Goal: Information Seeking & Learning: Learn about a topic

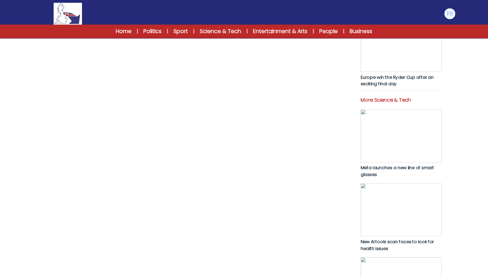
scroll to position [244, 0]
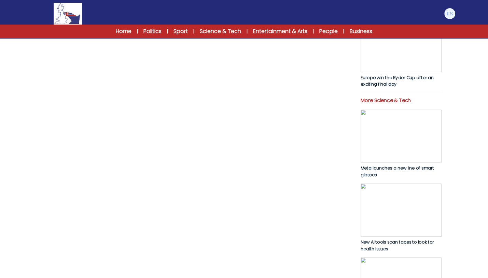
copy p "grief"
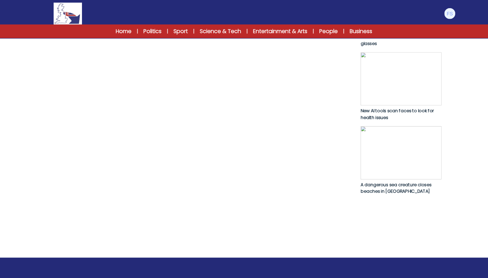
scroll to position [376, 0]
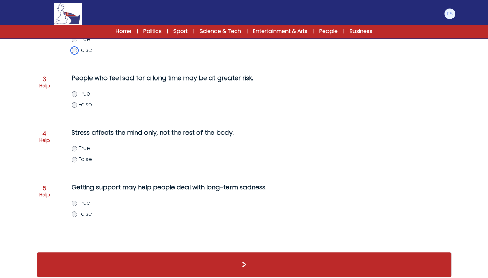
scroll to position [181, 0]
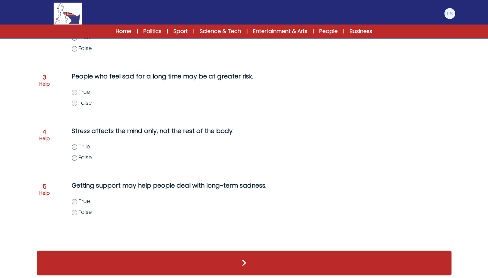
click at [72, 91] on div "People who feel sad for a long time may be at greater risk. True False" at bounding box center [203, 93] width 290 height 49
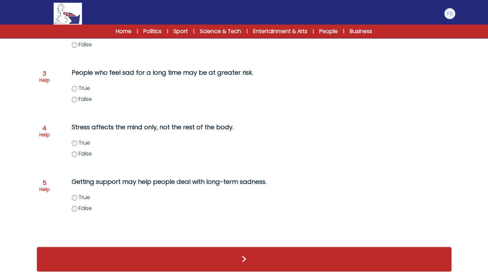
click at [73, 196] on label "True" at bounding box center [217, 198] width 290 height 8
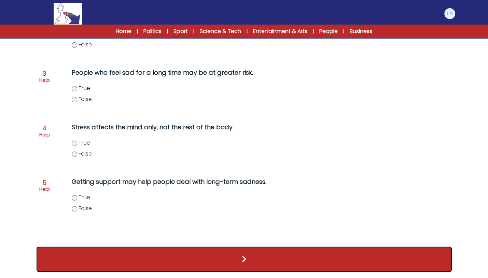
click at [125, 257] on button ">" at bounding box center [244, 259] width 415 height 25
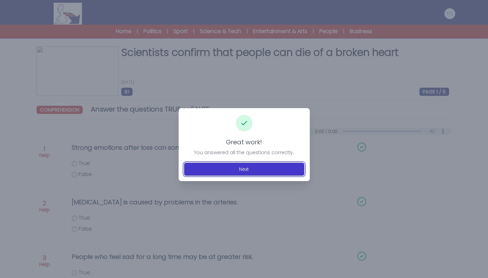
click at [208, 173] on button "Next" at bounding box center [244, 169] width 120 height 13
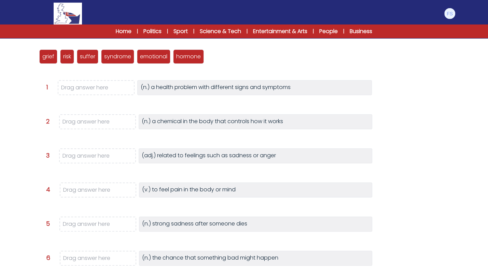
scroll to position [79, 0]
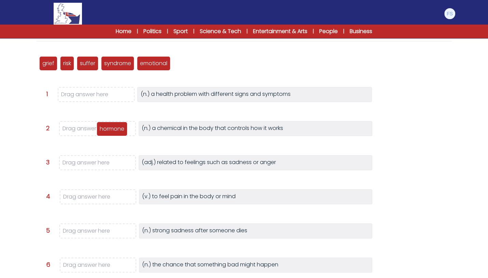
drag, startPoint x: 183, startPoint y: 60, endPoint x: 107, endPoint y: 125, distance: 100.8
click at [107, 125] on p "hormone" at bounding box center [112, 129] width 25 height 8
click at [117, 61] on p "syndrome" at bounding box center [117, 63] width 27 height 8
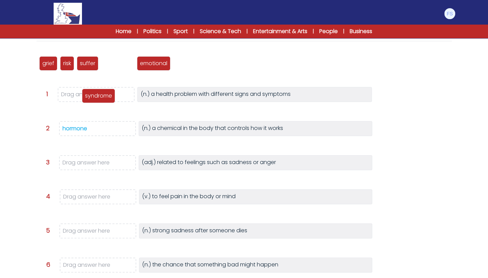
drag, startPoint x: 117, startPoint y: 61, endPoint x: 98, endPoint y: 94, distance: 37.7
click at [98, 94] on p "syndrome" at bounding box center [98, 96] width 27 height 8
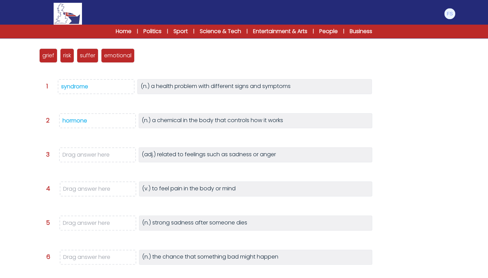
scroll to position [87, 0]
click at [93, 55] on p "suffer" at bounding box center [89, 55] width 15 height 8
click at [81, 85] on div "syndrome" at bounding box center [74, 86] width 27 height 8
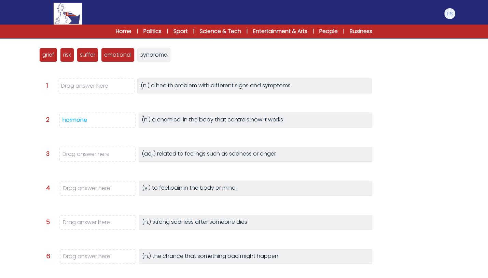
click at [81, 85] on span "Drag answer here" at bounding box center [84, 86] width 47 height 8
drag, startPoint x: 49, startPoint y: 52, endPoint x: 97, endPoint y: 216, distance: 170.8
click at [97, 216] on p "grief" at bounding box center [96, 219] width 12 height 8
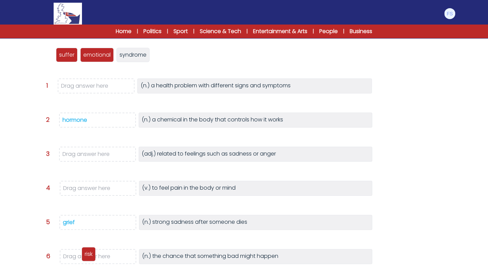
drag, startPoint x: 41, startPoint y: 56, endPoint x: 83, endPoint y: 256, distance: 204.0
click at [83, 256] on div "risk" at bounding box center [89, 254] width 14 height 14
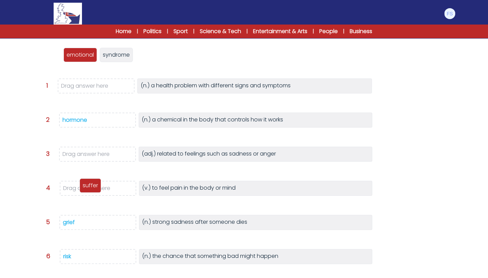
drag, startPoint x: 52, startPoint y: 54, endPoint x: 92, endPoint y: 185, distance: 136.9
click at [92, 185] on p "suffer" at bounding box center [90, 186] width 15 height 8
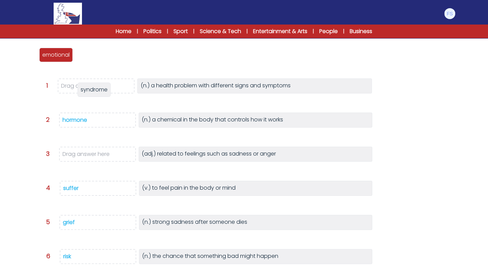
drag, startPoint x: 89, startPoint y: 56, endPoint x: 91, endPoint y: 91, distance: 34.9
click at [91, 91] on span "syndrome" at bounding box center [94, 90] width 27 height 8
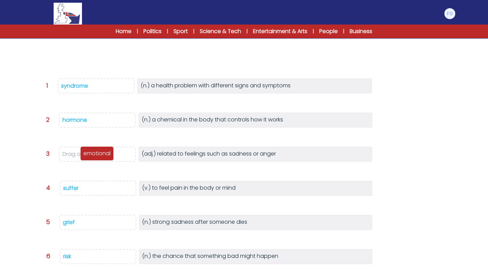
drag, startPoint x: 61, startPoint y: 56, endPoint x: 102, endPoint y: 154, distance: 106.9
click at [102, 154] on p "emotional" at bounding box center [96, 154] width 27 height 8
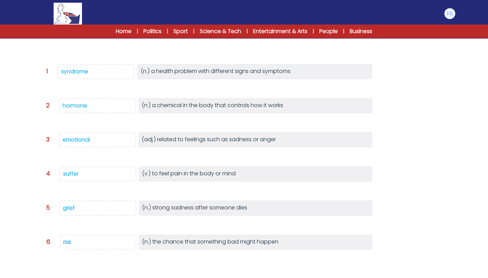
scroll to position [127, 0]
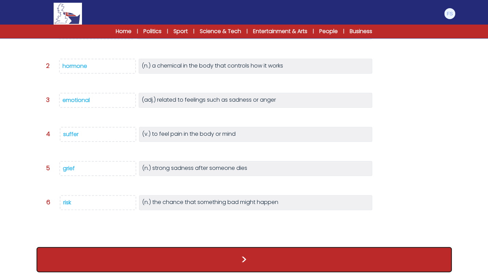
click at [161, 266] on button ">" at bounding box center [244, 259] width 415 height 25
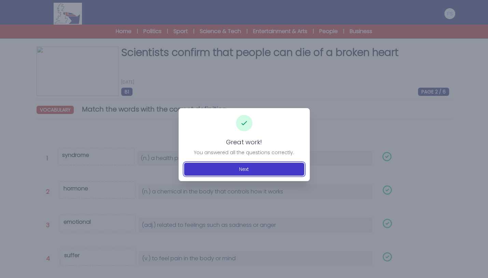
click at [204, 169] on button "Next" at bounding box center [244, 169] width 120 height 13
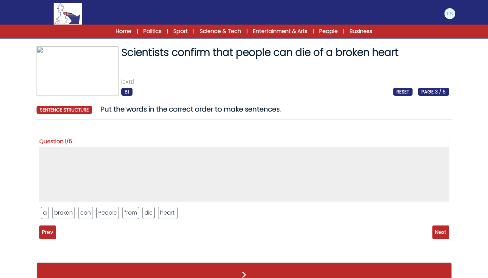
click at [110, 211] on li "People" at bounding box center [107, 213] width 23 height 12
drag, startPoint x: 102, startPoint y: 213, endPoint x: 89, endPoint y: 173, distance: 42.7
click at [89, 173] on li "People" at bounding box center [93, 172] width 22 height 12
drag, startPoint x: 87, startPoint y: 215, endPoint x: 111, endPoint y: 159, distance: 60.3
click at [111, 159] on li "can" at bounding box center [108, 158] width 14 height 12
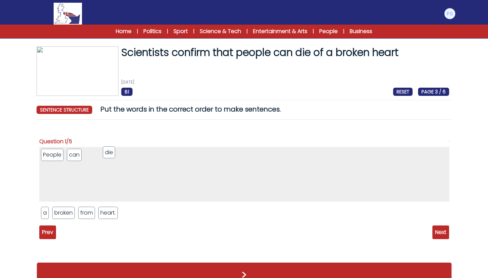
drag, startPoint x: 102, startPoint y: 215, endPoint x: 107, endPoint y: 155, distance: 60.7
click at [107, 155] on li "die" at bounding box center [109, 153] width 12 height 12
click at [85, 212] on li "from" at bounding box center [86, 213] width 17 height 12
drag, startPoint x: 85, startPoint y: 212, endPoint x: 120, endPoint y: 156, distance: 66.0
click at [120, 156] on li "from" at bounding box center [120, 157] width 17 height 12
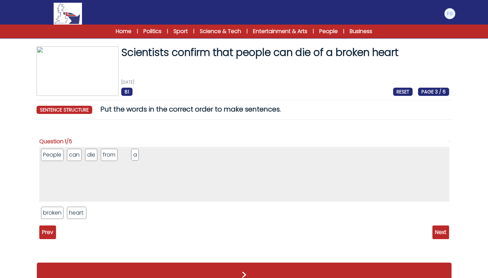
drag, startPoint x: 45, startPoint y: 215, endPoint x: 135, endPoint y: 157, distance: 107.3
click at [135, 157] on li "a" at bounding box center [135, 155] width 8 height 12
drag, startPoint x: 55, startPoint y: 215, endPoint x: 151, endPoint y: 154, distance: 113.6
click at [151, 154] on li "broken" at bounding box center [148, 153] width 23 height 12
click at [53, 213] on li "heart." at bounding box center [50, 213] width 19 height 12
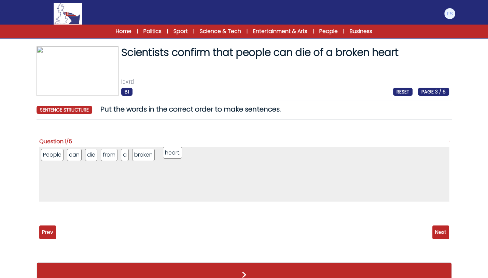
drag, startPoint x: 53, startPoint y: 213, endPoint x: 175, endPoint y: 153, distance: 136.0
click at [175, 153] on li "heart." at bounding box center [172, 153] width 19 height 12
click at [441, 233] on span "Next" at bounding box center [440, 233] width 17 height 14
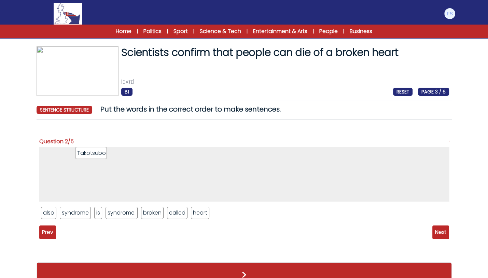
drag, startPoint x: 62, startPoint y: 210, endPoint x: 96, endPoint y: 151, distance: 68.9
click at [96, 151] on li "Takotsubo" at bounding box center [91, 153] width 32 height 12
drag, startPoint x: 95, startPoint y: 214, endPoint x: 104, endPoint y: 154, distance: 60.2
click at [104, 154] on li "is" at bounding box center [107, 154] width 8 height 12
drag, startPoint x: 46, startPoint y: 212, endPoint x: 105, endPoint y: 158, distance: 80.3
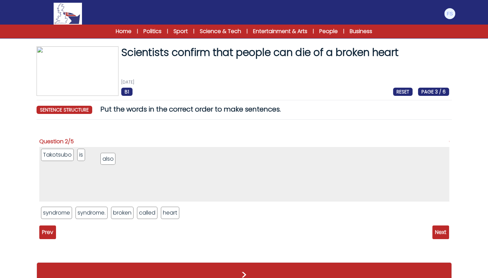
click at [105, 158] on li "also" at bounding box center [107, 159] width 15 height 12
click at [142, 211] on li "called" at bounding box center [147, 213] width 20 height 12
drag, startPoint x: 142, startPoint y: 211, endPoint x: 155, endPoint y: 161, distance: 52.0
click at [155, 161] on li "called" at bounding box center [160, 164] width 20 height 12
drag, startPoint x: 61, startPoint y: 214, endPoint x: 75, endPoint y: 153, distance: 61.7
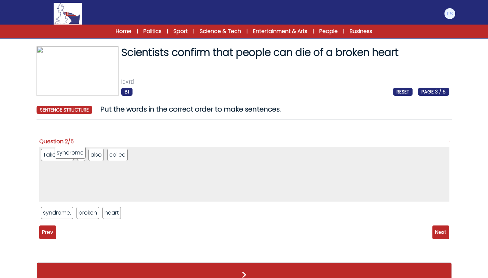
click at [75, 153] on li "syndrome" at bounding box center [70, 153] width 31 height 12
drag, startPoint x: 140, startPoint y: 158, endPoint x: 78, endPoint y: 154, distance: 62.3
click at [78, 154] on li "syndrome" at bounding box center [83, 152] width 31 height 12
drag, startPoint x: 91, startPoint y: 212, endPoint x: 207, endPoint y: 153, distance: 130.3
click at [207, 153] on li "broken" at bounding box center [202, 156] width 23 height 12
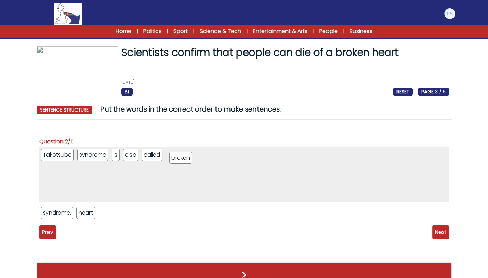
drag, startPoint x: 152, startPoint y: 154, endPoint x: 183, endPoint y: 154, distance: 30.7
click at [183, 154] on li "broken" at bounding box center [180, 158] width 23 height 12
drag, startPoint x: 86, startPoint y: 214, endPoint x: 196, endPoint y: 160, distance: 121.8
click at [196, 160] on li "heart" at bounding box center [197, 159] width 18 height 12
drag, startPoint x: 56, startPoint y: 215, endPoint x: 219, endPoint y: 157, distance: 172.9
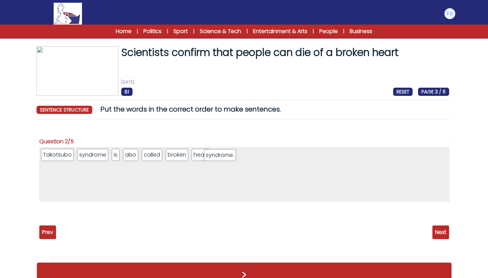
click at [219, 157] on li "syndrome." at bounding box center [220, 155] width 32 height 12
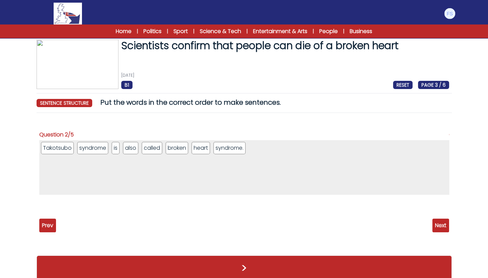
scroll to position [10, 0]
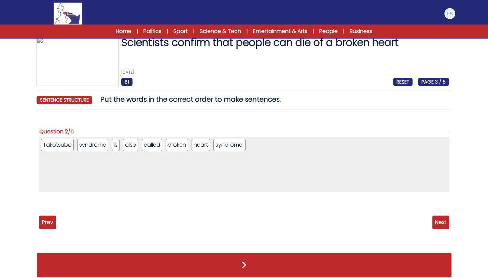
click at [440, 217] on span "Next" at bounding box center [440, 223] width 17 height 14
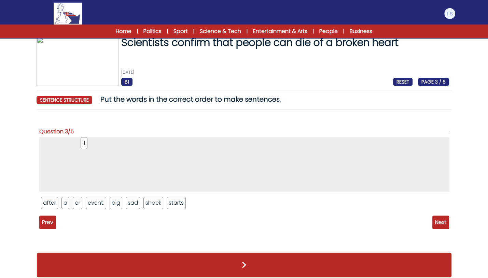
drag, startPoint x: 42, startPoint y: 202, endPoint x: 82, endPoint y: 142, distance: 71.7
click at [82, 142] on li "It" at bounding box center [84, 143] width 7 height 12
drag, startPoint x: 166, startPoint y: 200, endPoint x: 101, endPoint y: 143, distance: 86.2
click at [101, 143] on li "starts" at bounding box center [108, 147] width 19 height 12
drag, startPoint x: 47, startPoint y: 205, endPoint x: 95, endPoint y: 147, distance: 75.0
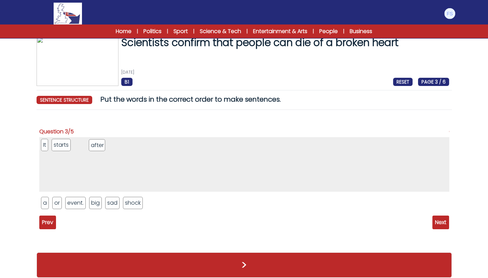
click at [95, 147] on li "after" at bounding box center [97, 145] width 17 height 12
drag, startPoint x: 43, startPoint y: 205, endPoint x: 116, endPoint y: 144, distance: 95.0
click at [116, 144] on li "a" at bounding box center [117, 142] width 8 height 12
drag, startPoint x: 86, startPoint y: 203, endPoint x: 140, endPoint y: 144, distance: 80.0
click at [140, 144] on li "big" at bounding box center [137, 144] width 13 height 12
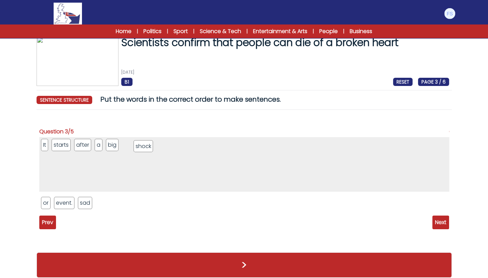
drag, startPoint x: 108, startPoint y: 203, endPoint x: 148, endPoint y: 146, distance: 69.7
click at [148, 146] on li "shock" at bounding box center [143, 146] width 19 height 12
drag, startPoint x: 47, startPoint y: 201, endPoint x: 156, endPoint y: 143, distance: 123.3
click at [156, 143] on li "or" at bounding box center [154, 145] width 9 height 12
drag, startPoint x: 71, startPoint y: 200, endPoint x: 169, endPoint y: 141, distance: 114.4
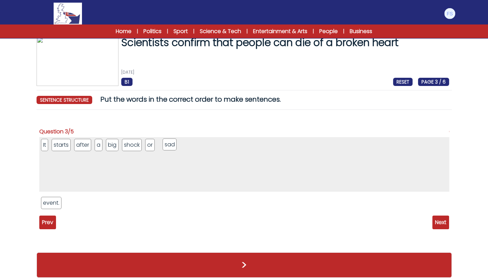
click at [169, 141] on li "sad" at bounding box center [170, 145] width 14 height 12
drag, startPoint x: 56, startPoint y: 201, endPoint x: 195, endPoint y: 145, distance: 150.1
click at [195, 145] on li "event." at bounding box center [190, 147] width 20 height 12
click at [441, 218] on span "Next" at bounding box center [440, 223] width 17 height 14
drag, startPoint x: 117, startPoint y: 205, endPoint x: 128, endPoint y: 145, distance: 61.2
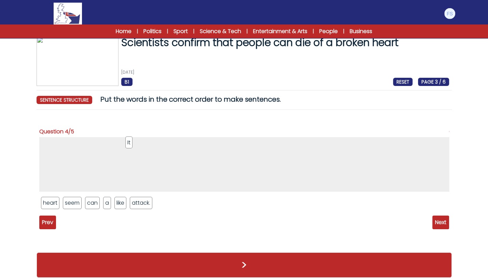
click at [128, 145] on li "It" at bounding box center [128, 143] width 7 height 12
click at [74, 203] on li "seem" at bounding box center [72, 203] width 19 height 12
drag, startPoint x: 74, startPoint y: 203, endPoint x: 124, endPoint y: 143, distance: 78.1
click at [124, 143] on li "seem" at bounding box center [122, 143] width 19 height 12
drag, startPoint x: 94, startPoint y: 204, endPoint x: 100, endPoint y: 147, distance: 57.7
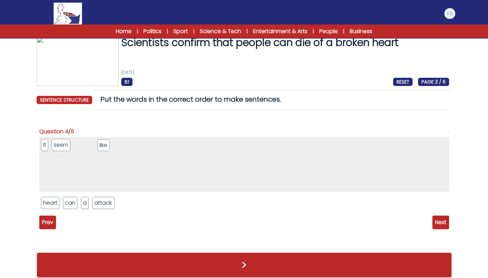
click at [100, 147] on li "like" at bounding box center [103, 145] width 12 height 12
drag, startPoint x: 67, startPoint y: 207, endPoint x: 49, endPoint y: 153, distance: 57.5
click at [49, 153] on li "can" at bounding box center [51, 149] width 14 height 12
drag, startPoint x: 66, startPoint y: 205, endPoint x: 120, endPoint y: 143, distance: 81.8
click at [120, 143] on li "a" at bounding box center [120, 141] width 8 height 12
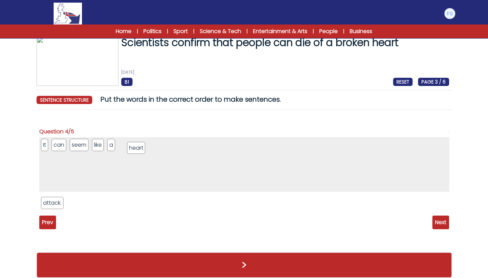
drag, startPoint x: 55, startPoint y: 197, endPoint x: 142, endPoint y: 140, distance: 103.8
click at [142, 142] on li "heart" at bounding box center [136, 148] width 18 height 12
drag, startPoint x: 44, startPoint y: 206, endPoint x: 147, endPoint y: 149, distance: 117.4
click at [147, 149] on li "attack." at bounding box center [154, 147] width 22 height 12
click at [435, 225] on span "Next" at bounding box center [440, 223] width 17 height 14
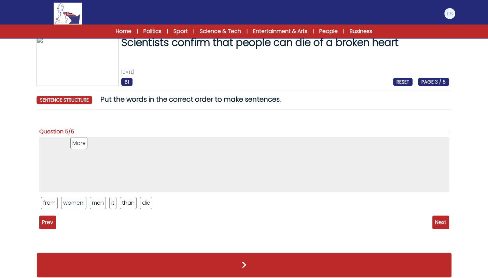
drag, startPoint x: 56, startPoint y: 204, endPoint x: 85, endPoint y: 144, distance: 66.6
click at [85, 144] on li "More" at bounding box center [78, 143] width 17 height 12
drag, startPoint x: 99, startPoint y: 204, endPoint x: 106, endPoint y: 140, distance: 64.3
click at [106, 140] on li "men" at bounding box center [105, 139] width 16 height 12
drag, startPoint x: 129, startPoint y: 202, endPoint x: 123, endPoint y: 142, distance: 60.4
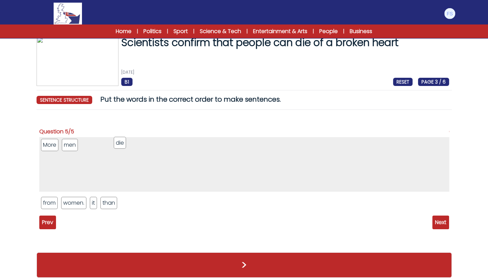
click at [123, 142] on li "die" at bounding box center [120, 143] width 12 height 12
drag, startPoint x: 50, startPoint y: 202, endPoint x: 118, endPoint y: 145, distance: 88.8
click at [118, 145] on li "from" at bounding box center [117, 146] width 17 height 12
drag, startPoint x: 73, startPoint y: 200, endPoint x: 131, endPoint y: 143, distance: 81.4
click at [131, 143] on li "it" at bounding box center [131, 146] width 7 height 12
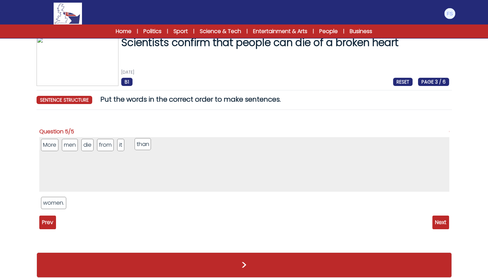
drag, startPoint x: 80, startPoint y: 198, endPoint x: 145, endPoint y: 139, distance: 87.8
click at [145, 139] on li "than" at bounding box center [143, 144] width 16 height 12
click at [55, 201] on li "women." at bounding box center [53, 203] width 25 height 12
drag, startPoint x: 55, startPoint y: 201, endPoint x: 164, endPoint y: 142, distance: 123.5
click at [164, 142] on li "women." at bounding box center [162, 145] width 25 height 12
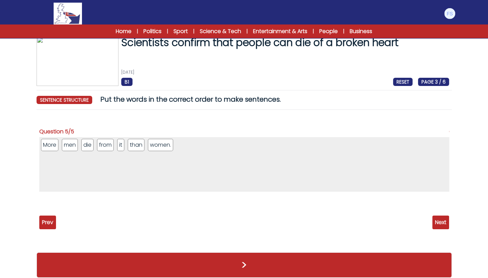
click at [435, 217] on span "Next" at bounding box center [440, 223] width 17 height 14
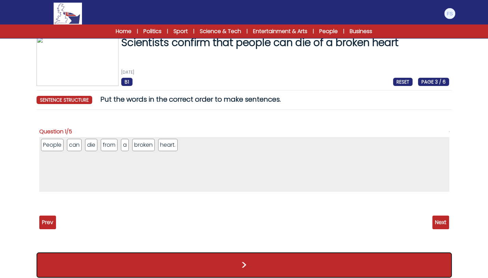
click at [290, 264] on button ">" at bounding box center [244, 265] width 415 height 25
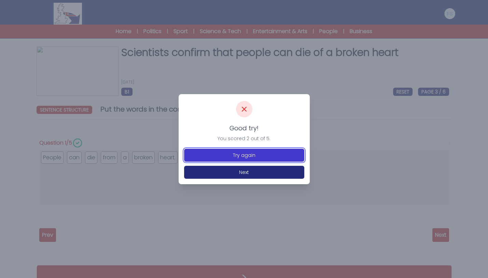
click at [258, 154] on button "Try again" at bounding box center [244, 155] width 120 height 13
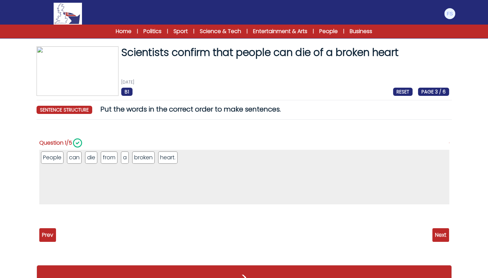
click at [446, 237] on span "Next" at bounding box center [440, 236] width 17 height 14
drag, startPoint x: 64, startPoint y: 218, endPoint x: 243, endPoint y: 163, distance: 187.5
click at [243, 163] on li "syndrome." at bounding box center [236, 161] width 32 height 12
click at [442, 236] on span "Next" at bounding box center [440, 236] width 17 height 14
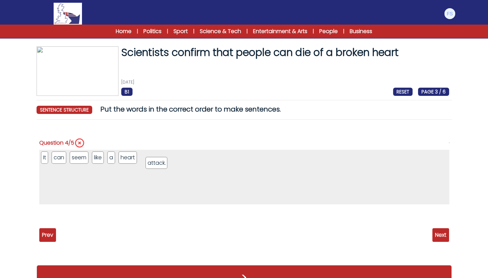
drag, startPoint x: 56, startPoint y: 213, endPoint x: 165, endPoint y: 155, distance: 123.5
click at [165, 157] on li "attack." at bounding box center [157, 163] width 22 height 12
click at [434, 233] on span "Next" at bounding box center [440, 236] width 17 height 14
drag, startPoint x: 45, startPoint y: 216, endPoint x: 155, endPoint y: 161, distance: 123.0
click at [155, 161] on li "women." at bounding box center [163, 163] width 25 height 12
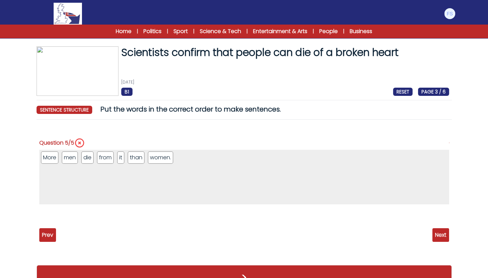
click at [442, 235] on span "Next" at bounding box center [440, 236] width 17 height 14
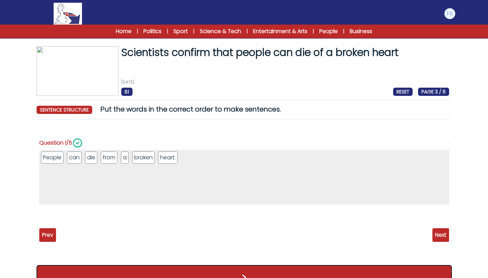
click at [249, 267] on button ">" at bounding box center [244, 277] width 415 height 25
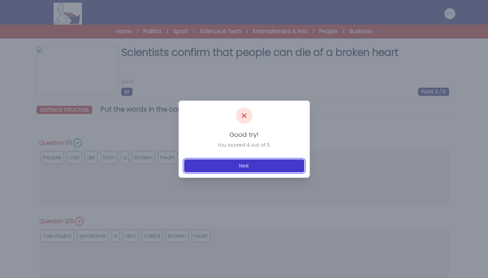
click at [235, 165] on button "Next" at bounding box center [244, 166] width 120 height 13
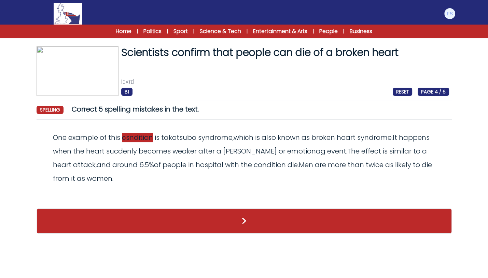
click at [144, 141] on span "csndition" at bounding box center [137, 138] width 31 height 10
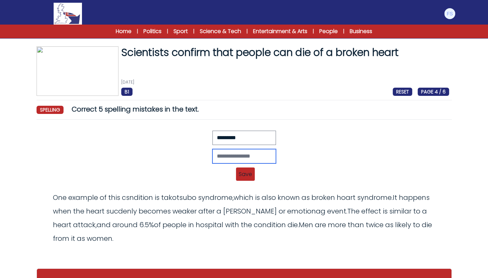
click at [222, 152] on input "text" at bounding box center [244, 156] width 64 height 14
type input "*********"
click at [249, 176] on span "Save" at bounding box center [245, 174] width 19 height 13
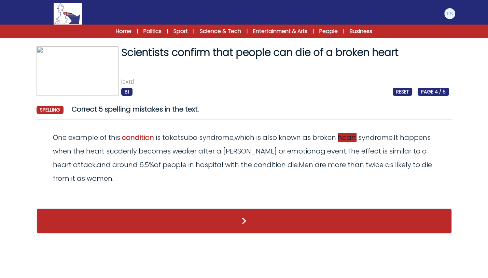
click at [344, 140] on span "hoart" at bounding box center [347, 138] width 19 height 10
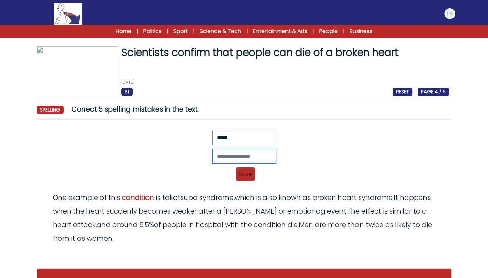
click at [247, 154] on input "text" at bounding box center [244, 156] width 64 height 14
type input "*****"
click at [242, 176] on span "Save" at bounding box center [245, 174] width 19 height 13
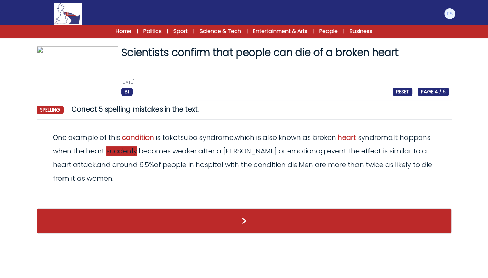
click at [129, 154] on span "sucdenly" at bounding box center [121, 152] width 31 height 10
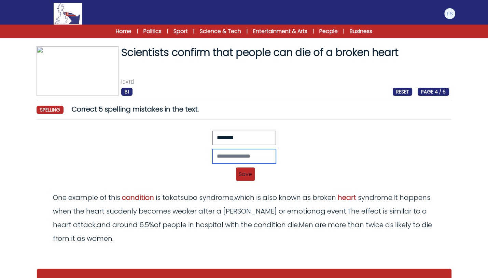
click at [212, 150] on input "text" at bounding box center [244, 156] width 64 height 14
type input "********"
click at [241, 174] on span "Save" at bounding box center [245, 174] width 19 height 13
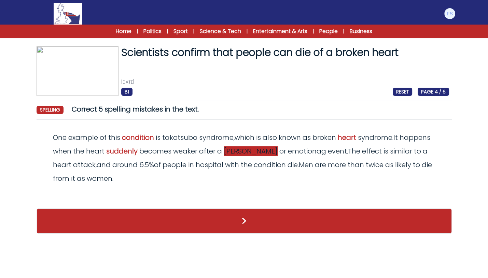
click at [229, 154] on span "sholk" at bounding box center [251, 152] width 54 height 10
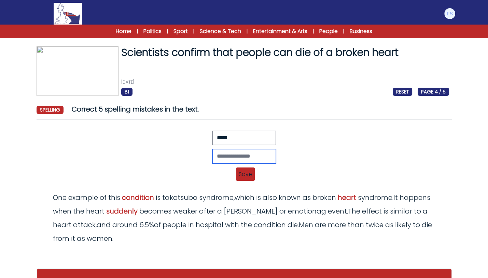
click at [212, 150] on input "text" at bounding box center [244, 156] width 64 height 14
type input "*****"
click at [239, 174] on span "Save" at bounding box center [245, 174] width 19 height 13
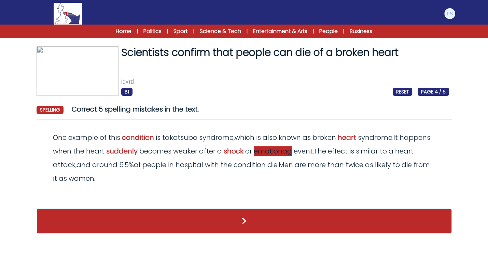
click at [278, 153] on span "emotionag" at bounding box center [273, 152] width 38 height 10
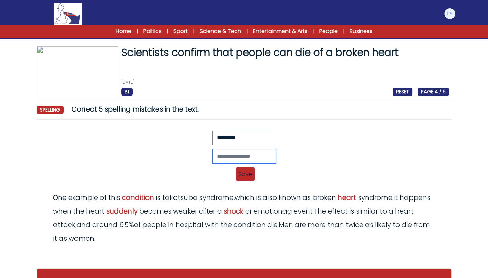
click at [242, 156] on input "text" at bounding box center [244, 156] width 64 height 14
type input "*********"
click at [249, 174] on span "Save" at bounding box center [245, 174] width 19 height 13
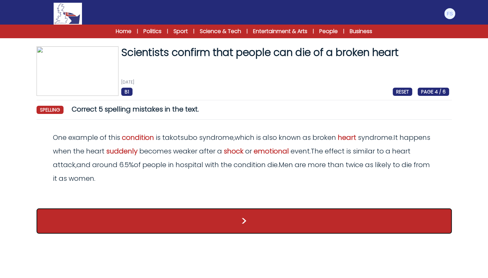
click at [306, 221] on button ">" at bounding box center [244, 221] width 415 height 25
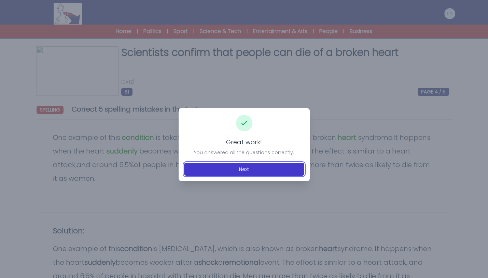
click at [252, 174] on button "Next" at bounding box center [244, 169] width 120 height 13
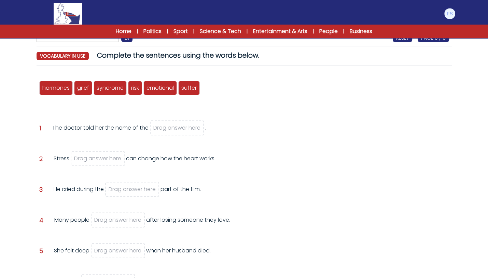
scroll to position [58, 0]
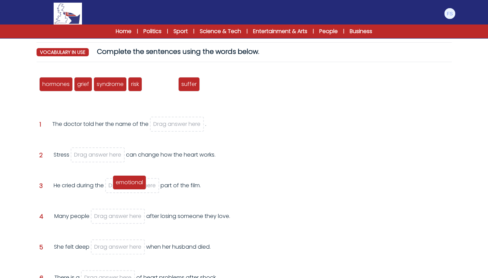
drag, startPoint x: 163, startPoint y: 87, endPoint x: 133, endPoint y: 186, distance: 103.4
click at [133, 186] on span "emotional" at bounding box center [129, 183] width 27 height 8
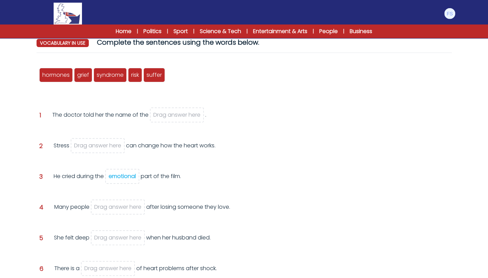
scroll to position [68, 0]
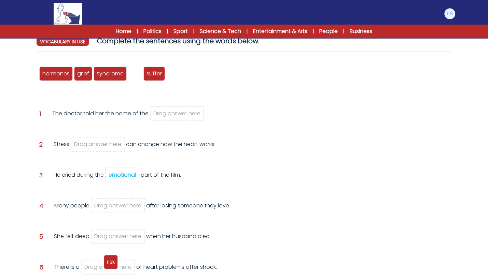
drag, startPoint x: 138, startPoint y: 76, endPoint x: 114, endPoint y: 265, distance: 190.1
click at [114, 265] on span "risk" at bounding box center [111, 262] width 8 height 8
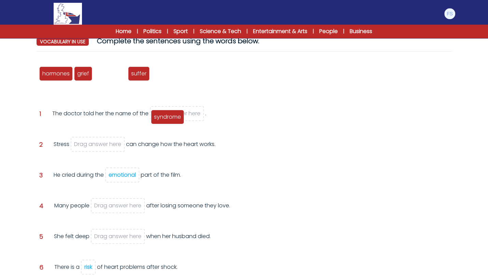
drag, startPoint x: 111, startPoint y: 75, endPoint x: 169, endPoint y: 119, distance: 71.7
click at [169, 119] on span "syndrome" at bounding box center [167, 117] width 27 height 8
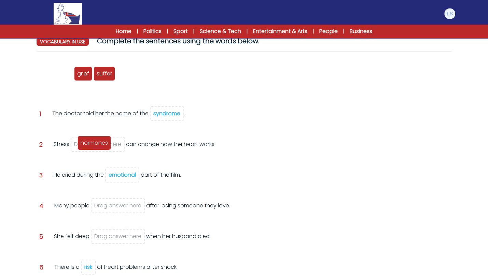
drag, startPoint x: 65, startPoint y: 75, endPoint x: 103, endPoint y: 145, distance: 79.2
click at [103, 145] on span "hormones" at bounding box center [94, 143] width 27 height 8
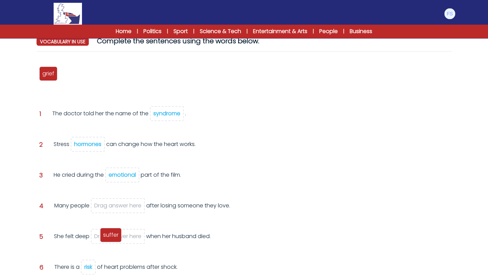
drag, startPoint x: 70, startPoint y: 72, endPoint x: 112, endPoint y: 234, distance: 166.8
click at [112, 234] on span "suffer" at bounding box center [110, 235] width 15 height 8
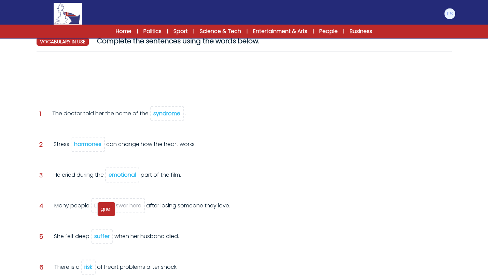
drag, startPoint x: 53, startPoint y: 76, endPoint x: 112, endPoint y: 207, distance: 143.9
click at [112, 207] on span "grief" at bounding box center [106, 209] width 12 height 8
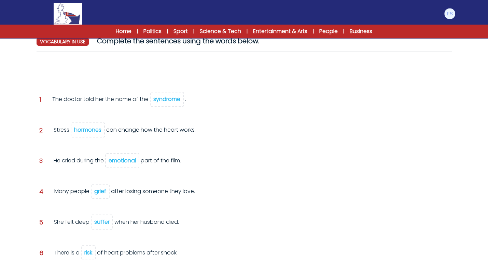
scroll to position [119, 0]
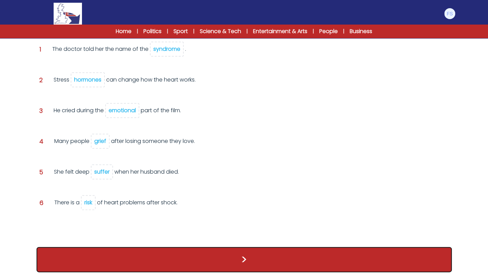
click at [243, 265] on button ">" at bounding box center [244, 259] width 415 height 25
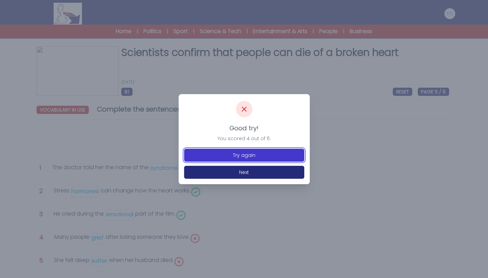
click at [261, 156] on button "Try again" at bounding box center [244, 155] width 120 height 13
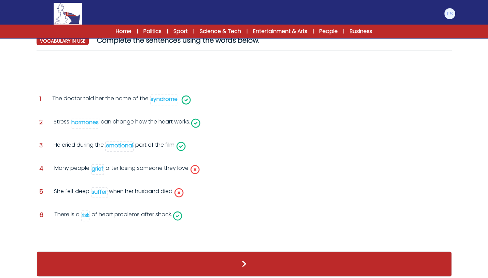
scroll to position [74, 0]
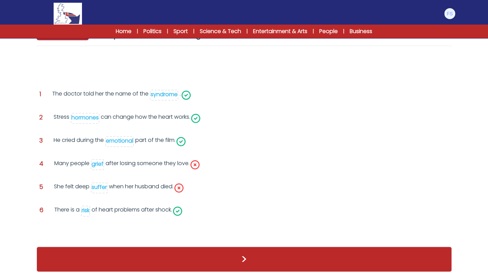
drag, startPoint x: 100, startPoint y: 185, endPoint x: 96, endPoint y: 189, distance: 5.3
click at [96, 189] on div "suffer" at bounding box center [99, 187] width 15 height 8
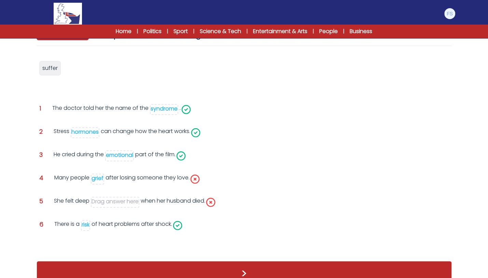
click at [96, 189] on div "Question 4 Many people grief after losing someone they love." at bounding box center [244, 183] width 410 height 18
drag, startPoint x: 98, startPoint y: 174, endPoint x: 94, endPoint y: 176, distance: 5.2
click at [94, 176] on div "grief" at bounding box center [98, 179] width 12 height 8
click at [94, 176] on span "Drag answer here" at bounding box center [115, 179] width 47 height 8
drag, startPoint x: 72, startPoint y: 70, endPoint x: 124, endPoint y: 206, distance: 145.4
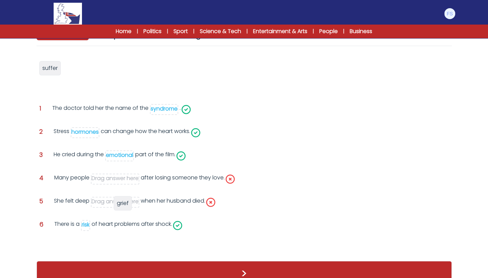
click at [124, 206] on span "grief" at bounding box center [123, 204] width 12 height 8
drag, startPoint x: 52, startPoint y: 66, endPoint x: 120, endPoint y: 178, distance: 131.0
click at [120, 178] on span "suffer" at bounding box center [117, 180] width 15 height 8
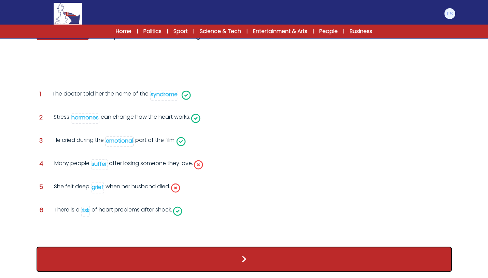
click at [235, 258] on button ">" at bounding box center [244, 259] width 415 height 25
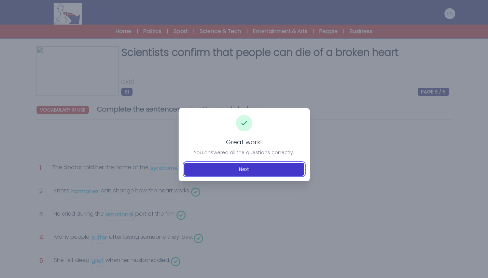
click at [258, 171] on button "Next" at bounding box center [244, 169] width 120 height 13
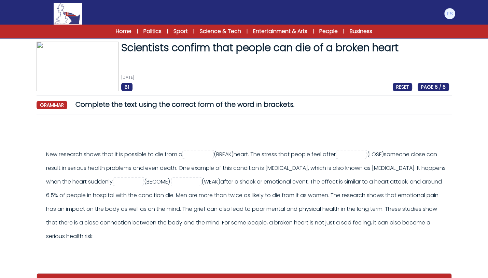
scroll to position [6, 0]
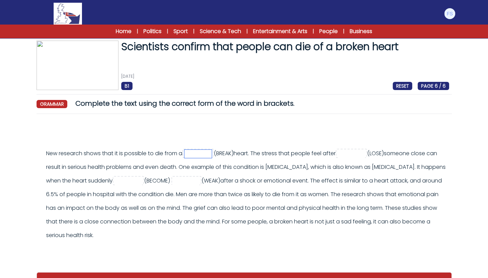
click at [203, 154] on input "text" at bounding box center [197, 154] width 27 height 8
type input "******"
click at [365, 152] on input "text" at bounding box center [351, 154] width 27 height 8
type input "*******"
click at [142, 179] on input "text" at bounding box center [128, 181] width 27 height 8
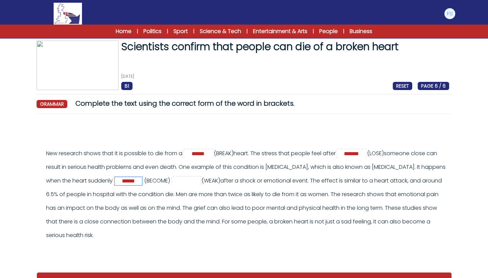
type input "******"
click at [200, 177] on input "text" at bounding box center [185, 181] width 27 height 8
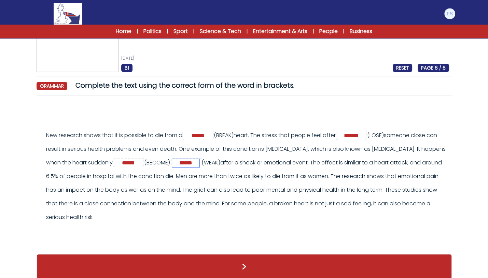
scroll to position [24, 0]
type input "******"
click at [142, 160] on input "******" at bounding box center [128, 163] width 27 height 8
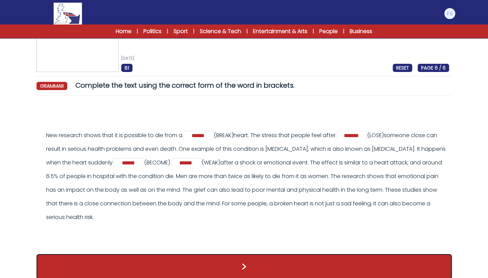
click at [273, 263] on button ">" at bounding box center [244, 267] width 415 height 25
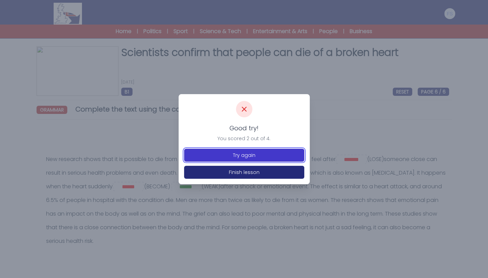
click at [249, 158] on button "Try again" at bounding box center [244, 155] width 120 height 13
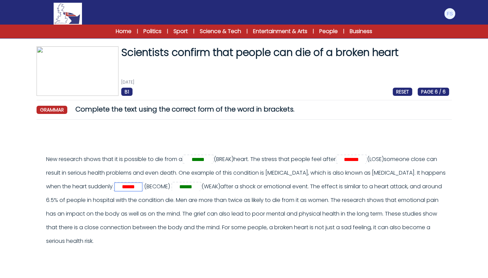
click at [142, 187] on input "******" at bounding box center [128, 187] width 27 height 8
click at [142, 185] on input "******" at bounding box center [128, 187] width 27 height 8
click at [142, 186] on input "******" at bounding box center [128, 187] width 27 height 8
type input "******"
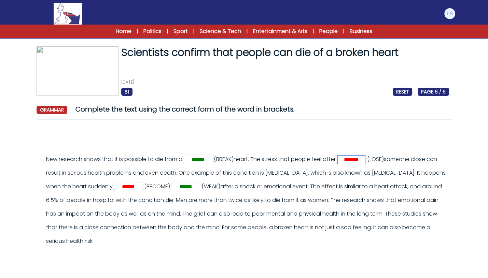
click at [365, 163] on input "*******" at bounding box center [351, 160] width 27 height 8
click at [365, 160] on input "*******" at bounding box center [351, 160] width 27 height 8
click at [365, 161] on input "*******" at bounding box center [351, 160] width 27 height 8
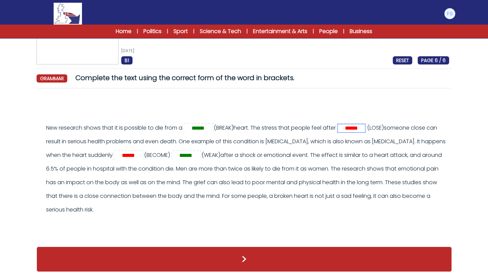
type input "******"
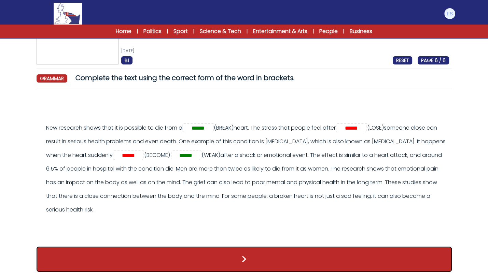
click at [273, 251] on button ">" at bounding box center [244, 259] width 415 height 25
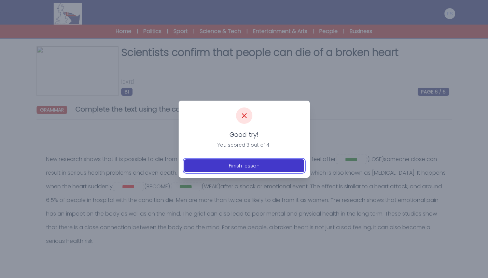
click at [262, 169] on button "Finish lesson" at bounding box center [244, 166] width 120 height 13
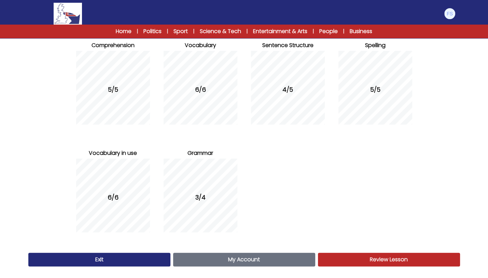
scroll to position [86, 0]
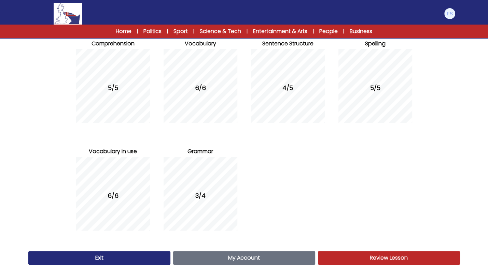
click at [409, 261] on link "Review Lesson Review" at bounding box center [389, 258] width 142 height 14
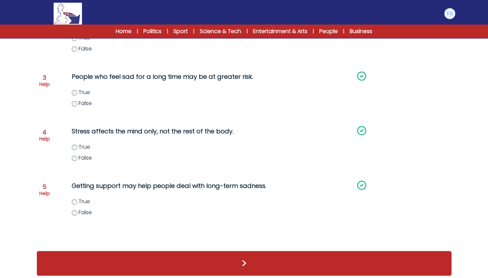
scroll to position [184, 0]
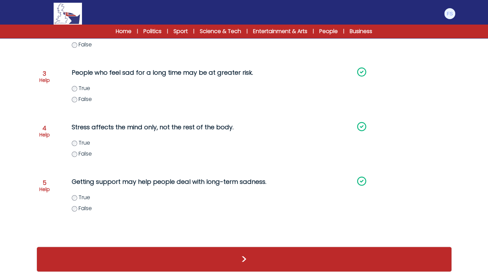
click at [330, 261] on div ">" at bounding box center [244, 259] width 415 height 25
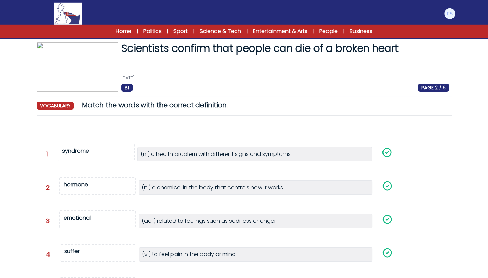
scroll to position [122, 0]
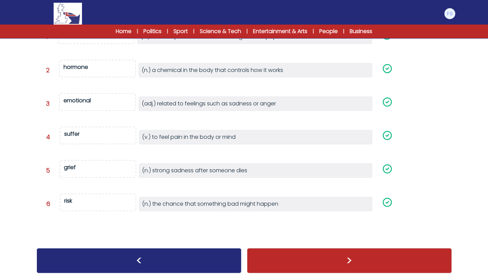
click at [332, 257] on div ">" at bounding box center [349, 260] width 205 height 25
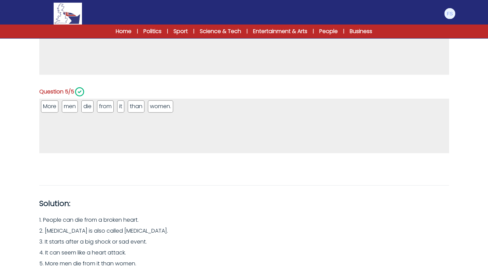
scroll to position [395, 0]
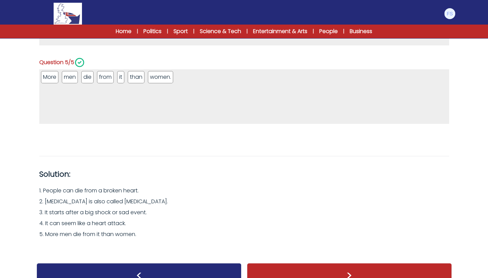
click at [342, 265] on div ">" at bounding box center [349, 275] width 205 height 25
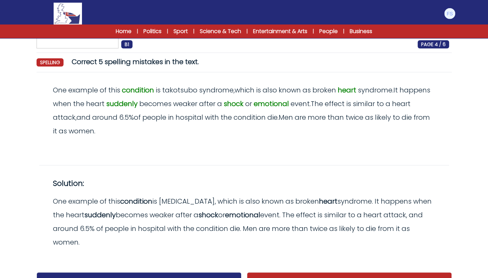
scroll to position [57, 0]
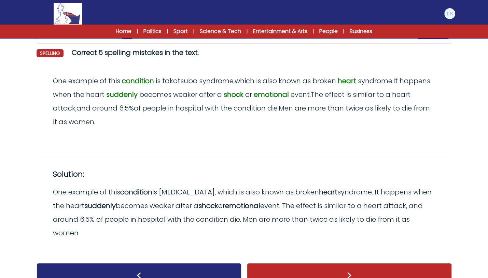
click at [345, 263] on div ">" at bounding box center [349, 275] width 205 height 25
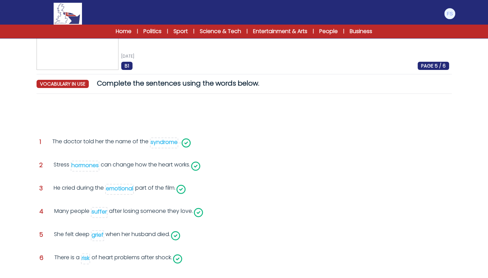
scroll to position [74, 0]
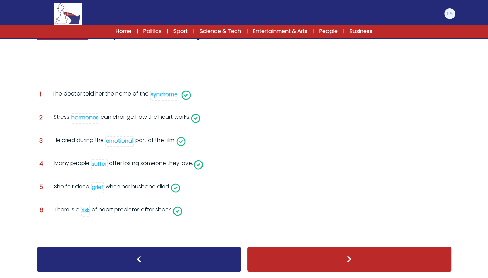
click at [364, 259] on div ">" at bounding box center [349, 259] width 205 height 25
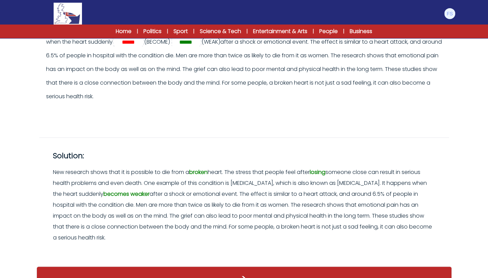
scroll to position [148, 0]
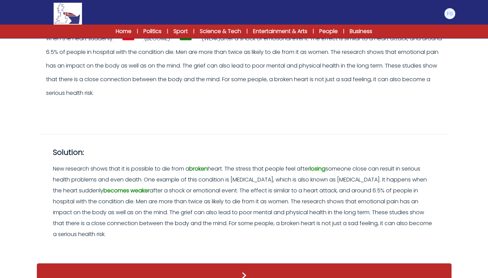
click at [344, 263] on div ">" at bounding box center [244, 275] width 415 height 25
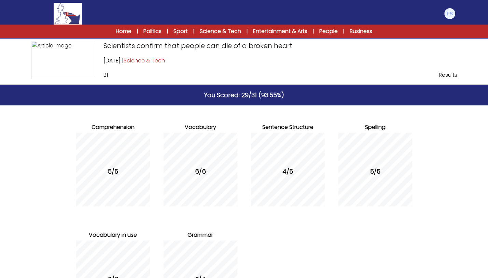
scroll to position [86, 0]
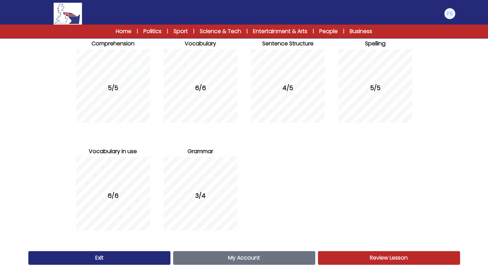
click at [233, 261] on span "My Account" at bounding box center [244, 258] width 32 height 8
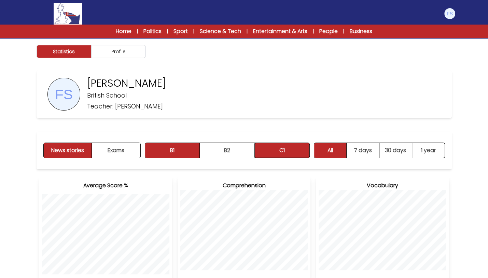
click at [276, 152] on button "C1" at bounding box center [282, 150] width 55 height 15
click at [215, 32] on link "Science & Tech" at bounding box center [220, 31] width 41 height 8
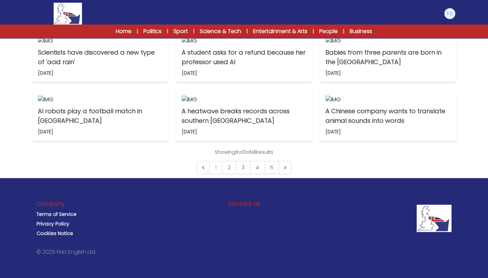
scroll to position [228, 0]
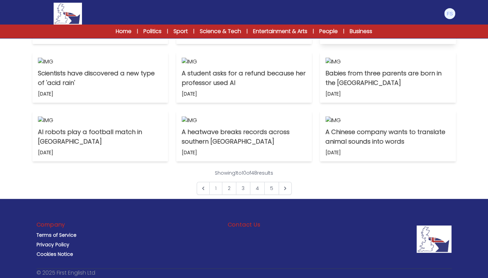
click at [359, 29] on p "Scientists confirm that people can die of a broken heart" at bounding box center [388, 19] width 125 height 19
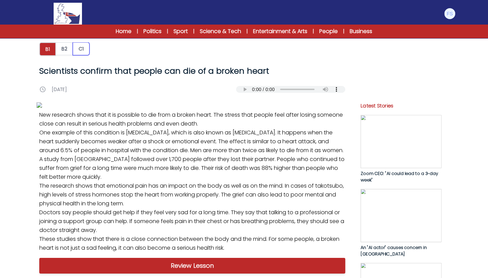
click at [78, 49] on button "C1" at bounding box center [81, 48] width 17 height 13
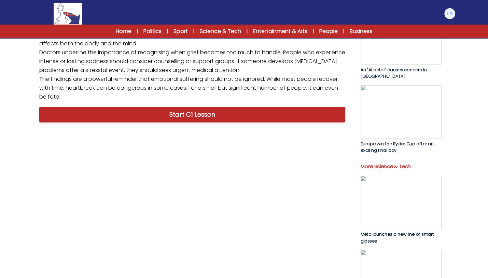
scroll to position [455, 0]
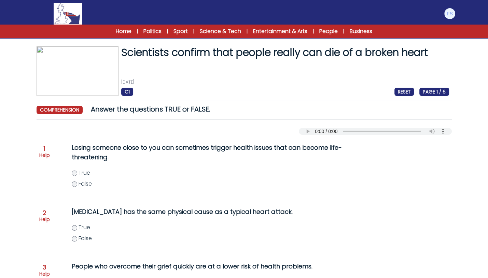
click at [75, 169] on div "Losing someone close to you can sometimes trigger health issues that can become…" at bounding box center [203, 169] width 290 height 59
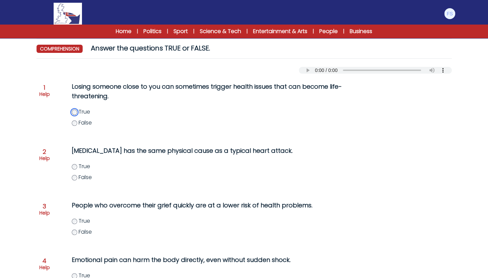
scroll to position [75, 0]
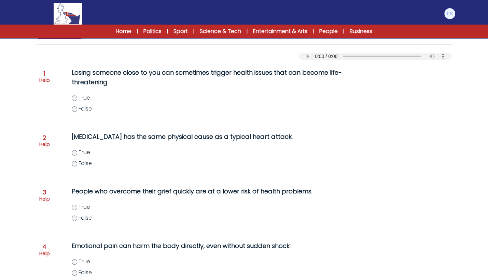
click at [78, 161] on label "False" at bounding box center [217, 164] width 290 height 8
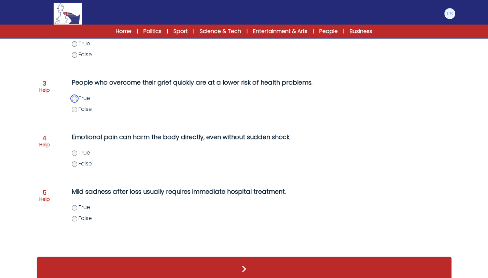
scroll to position [185, 0]
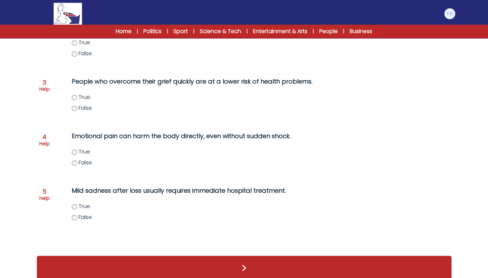
click at [70, 150] on div "Emotional pain can harm the body directly, even without sudden shock. True False" at bounding box center [203, 153] width 290 height 49
click at [79, 154] on span "True" at bounding box center [85, 152] width 12 height 8
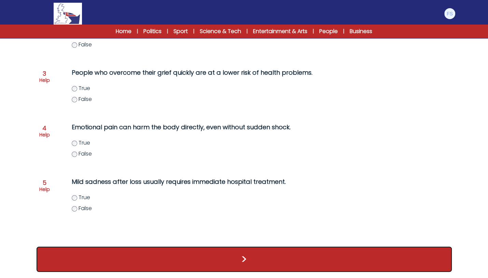
click at [182, 262] on button ">" at bounding box center [244, 259] width 415 height 25
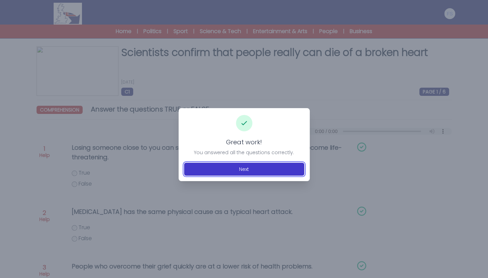
click at [247, 171] on button "Next" at bounding box center [244, 169] width 120 height 13
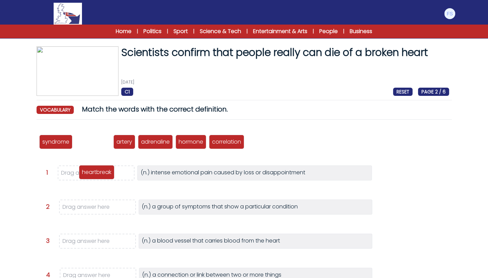
drag, startPoint x: 92, startPoint y: 140, endPoint x: 96, endPoint y: 171, distance: 30.6
click at [96, 171] on p "heartbreak" at bounding box center [96, 172] width 29 height 8
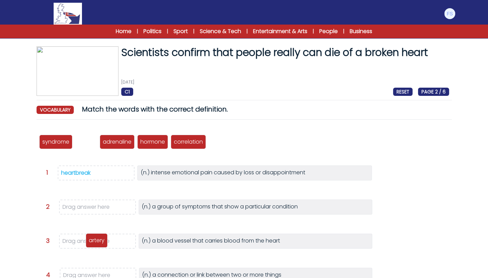
drag, startPoint x: 90, startPoint y: 144, endPoint x: 100, endPoint y: 243, distance: 99.3
click at [100, 243] on p "artery" at bounding box center [97, 241] width 16 height 8
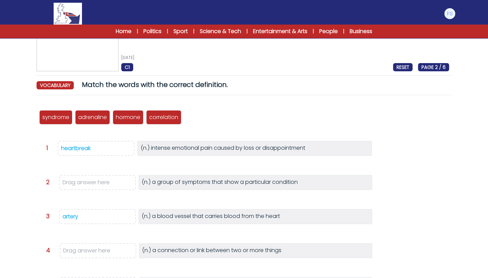
scroll to position [26, 0]
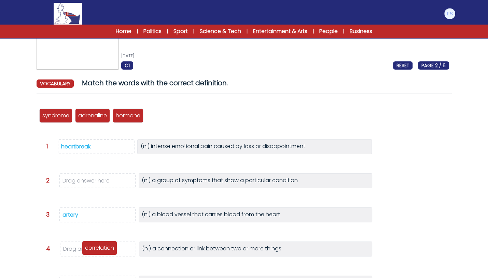
drag, startPoint x: 164, startPoint y: 113, endPoint x: 99, endPoint y: 246, distance: 147.3
click at [99, 246] on p "correlation" at bounding box center [99, 248] width 29 height 8
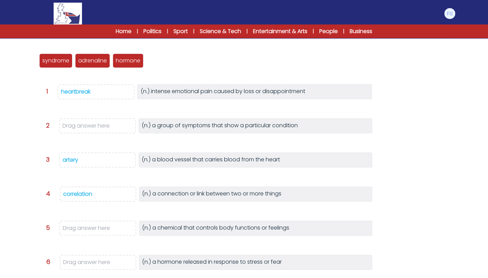
scroll to position [83, 0]
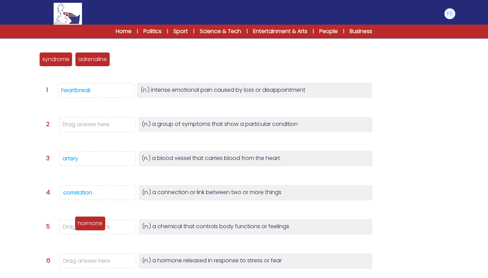
drag, startPoint x: 130, startPoint y: 60, endPoint x: 92, endPoint y: 225, distance: 168.6
click at [92, 225] on p "hormone" at bounding box center [90, 224] width 25 height 8
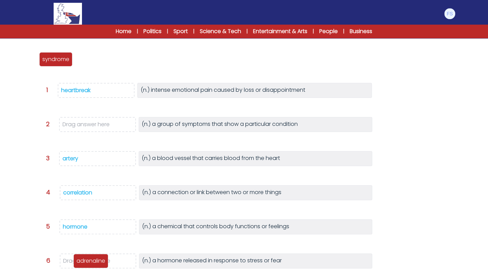
drag, startPoint x: 101, startPoint y: 61, endPoint x: 99, endPoint y: 263, distance: 201.9
click at [99, 263] on p "adrenaline" at bounding box center [91, 261] width 29 height 8
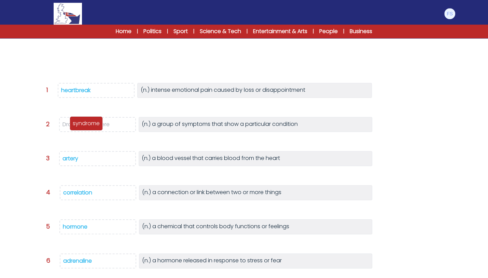
drag, startPoint x: 63, startPoint y: 54, endPoint x: 93, endPoint y: 119, distance: 71.1
click at [93, 119] on div "syndrome" at bounding box center [86, 123] width 33 height 14
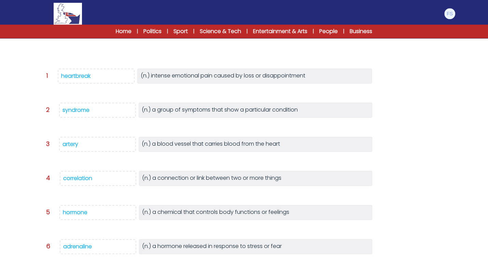
scroll to position [127, 0]
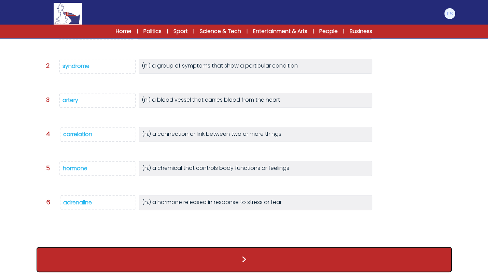
click at [197, 259] on button ">" at bounding box center [244, 259] width 415 height 25
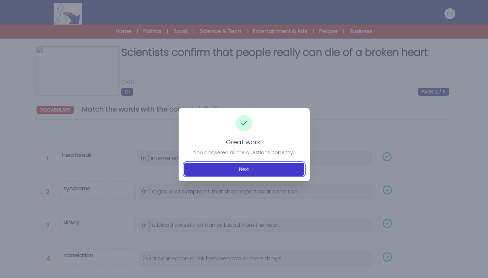
click at [244, 173] on button "Next" at bounding box center [244, 169] width 120 height 13
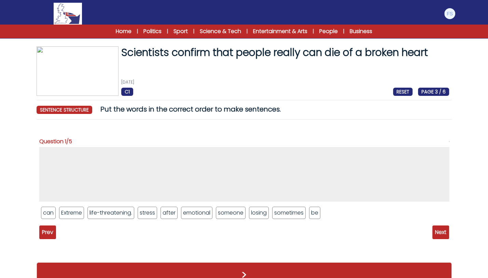
scroll to position [9, 0]
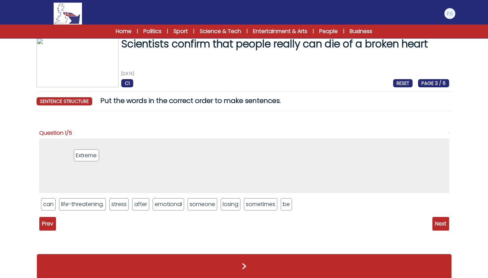
drag, startPoint x: 69, startPoint y: 209, endPoint x: 84, endPoint y: 160, distance: 51.4
click at [84, 160] on li "Extreme" at bounding box center [86, 156] width 25 height 12
click at [129, 209] on ul "can life-threatening. stress after emotional someone losing sometimes be" at bounding box center [244, 205] width 410 height 16
drag, startPoint x: 115, startPoint y: 202, endPoint x: 115, endPoint y: 146, distance: 56.0
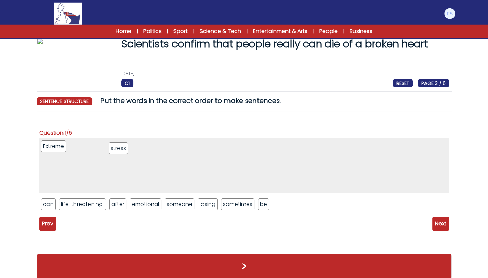
click at [115, 146] on li "stress" at bounding box center [118, 148] width 19 height 12
drag, startPoint x: 116, startPoint y: 204, endPoint x: 125, endPoint y: 141, distance: 63.2
click at [125, 141] on li "after" at bounding box center [127, 142] width 17 height 12
drag, startPoint x: 183, startPoint y: 204, endPoint x: 164, endPoint y: 148, distance: 59.3
click at [164, 148] on li "losing" at bounding box center [167, 148] width 20 height 12
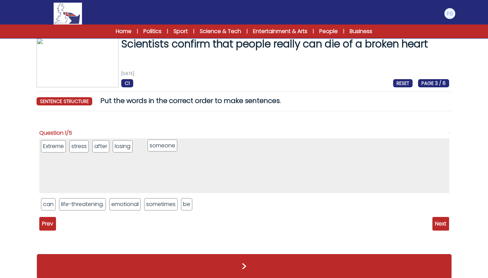
drag, startPoint x: 155, startPoint y: 202, endPoint x: 159, endPoint y: 143, distance: 59.2
click at [159, 143] on li "someone" at bounding box center [162, 146] width 29 height 12
drag, startPoint x: 122, startPoint y: 203, endPoint x: 68, endPoint y: 140, distance: 83.1
click at [68, 140] on li "emotional" at bounding box center [69, 140] width 31 height 12
drag, startPoint x: 44, startPoint y: 204, endPoint x: 215, endPoint y: 150, distance: 179.2
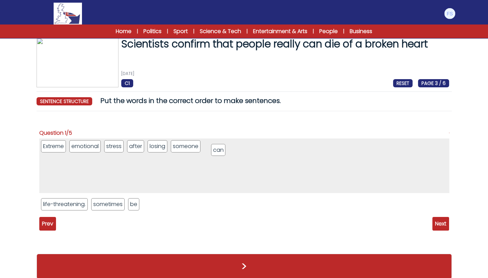
click at [215, 150] on li "can" at bounding box center [218, 150] width 14 height 12
drag, startPoint x: 114, startPoint y: 204, endPoint x: 251, endPoint y: 147, distance: 148.6
click at [251, 147] on li "sometimes" at bounding box center [245, 148] width 34 height 12
drag, startPoint x: 95, startPoint y: 203, endPoint x: 279, endPoint y: 143, distance: 193.6
click at [279, 143] on li "be" at bounding box center [280, 145] width 11 height 12
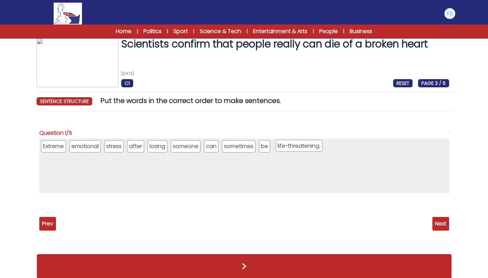
drag, startPoint x: 79, startPoint y: 205, endPoint x: 310, endPoint y: 142, distance: 239.4
click at [310, 142] on li "life-threatening." at bounding box center [299, 146] width 47 height 12
click at [436, 225] on span "Next" at bounding box center [440, 224] width 17 height 14
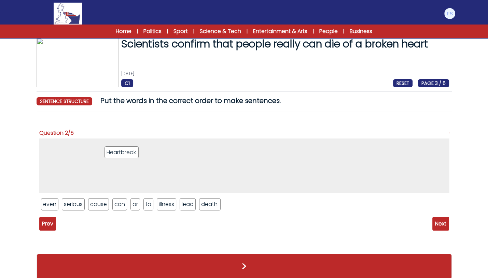
drag, startPoint x: 131, startPoint y: 208, endPoint x: 124, endPoint y: 155, distance: 53.1
click at [124, 155] on li "Heartbreak" at bounding box center [122, 153] width 34 height 12
drag, startPoint x: 119, startPoint y: 207, endPoint x: 109, endPoint y: 149, distance: 58.9
click at [109, 149] on li "can" at bounding box center [109, 146] width 14 height 12
drag, startPoint x: 95, startPoint y: 206, endPoint x: 119, endPoint y: 149, distance: 61.1
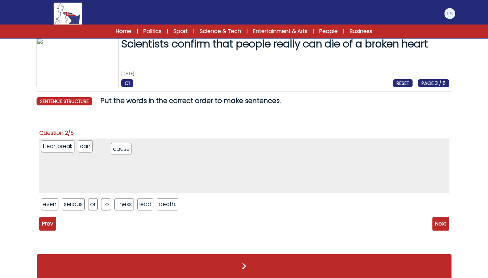
click at [119, 149] on li "cause" at bounding box center [121, 149] width 20 height 12
drag, startPoint x: 78, startPoint y: 205, endPoint x: 146, endPoint y: 148, distance: 88.8
click at [146, 148] on li "serious" at bounding box center [140, 147] width 23 height 12
drag, startPoint x: 104, startPoint y: 204, endPoint x: 171, endPoint y: 143, distance: 90.7
click at [171, 143] on li "illness" at bounding box center [164, 144] width 20 height 12
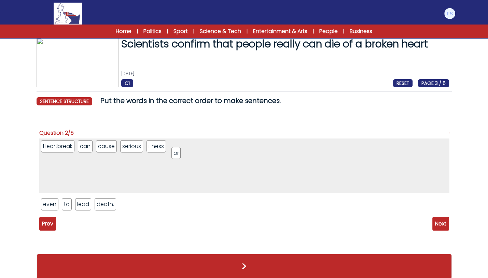
drag, startPoint x: 66, startPoint y: 205, endPoint x: 176, endPoint y: 153, distance: 121.5
click at [176, 153] on li "or" at bounding box center [175, 153] width 9 height 12
drag, startPoint x: 55, startPoint y: 204, endPoint x: 198, endPoint y: 151, distance: 152.5
click at [198, 151] on li "even" at bounding box center [191, 153] width 17 height 12
drag, startPoint x: 62, startPoint y: 205, endPoint x: 216, endPoint y: 151, distance: 162.9
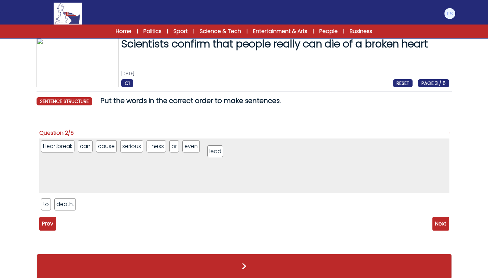
click at [216, 151] on li "lead" at bounding box center [215, 152] width 16 height 12
drag, startPoint x: 47, startPoint y: 202, endPoint x: 226, endPoint y: 147, distance: 186.7
click at [226, 147] on li "to" at bounding box center [224, 150] width 9 height 12
drag, startPoint x: 47, startPoint y: 202, endPoint x: 245, endPoint y: 146, distance: 206.2
click at [245, 146] on li "death." at bounding box center [249, 148] width 21 height 12
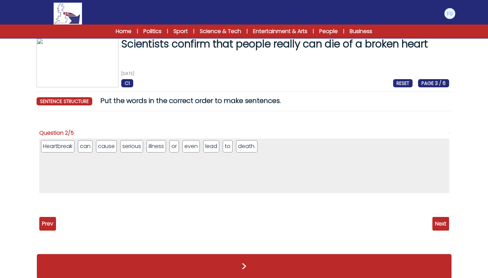
click at [440, 220] on span "Next" at bounding box center [440, 224] width 17 height 14
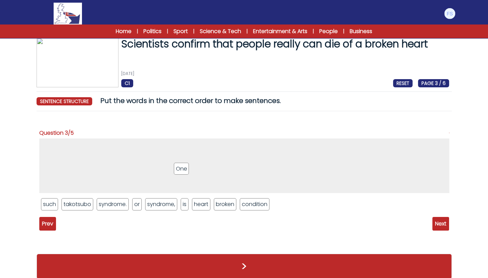
drag, startPoint x: 202, startPoint y: 201, endPoint x: 185, endPoint y: 165, distance: 39.4
click at [185, 165] on li "One" at bounding box center [181, 169] width 15 height 12
drag, startPoint x: 162, startPoint y: 204, endPoint x: 155, endPoint y: 152, distance: 53.0
click at [155, 152] on li "syndrome," at bounding box center [154, 152] width 32 height 12
drag, startPoint x: 52, startPoint y: 202, endPoint x: 141, endPoint y: 144, distance: 106.6
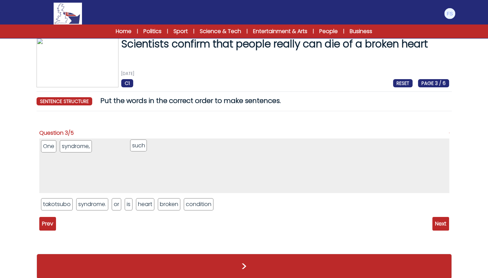
click at [141, 144] on li "such" at bounding box center [138, 146] width 17 height 12
drag, startPoint x: 86, startPoint y: 148, endPoint x: 248, endPoint y: 206, distance: 172.6
click at [248, 206] on li "syndrome," at bounding box center [237, 207] width 32 height 12
drag, startPoint x: 68, startPoint y: 145, endPoint x: 72, endPoint y: 148, distance: 5.1
click at [72, 148] on li "such" at bounding box center [71, 149] width 17 height 12
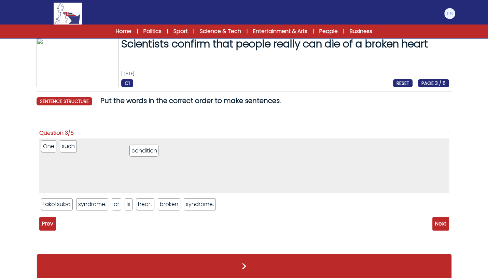
drag, startPoint x: 189, startPoint y: 202, endPoint x: 135, endPoint y: 149, distance: 75.6
click at [135, 149] on li "condition" at bounding box center [143, 151] width 29 height 12
drag, startPoint x: 127, startPoint y: 202, endPoint x: 139, endPoint y: 145, distance: 58.7
click at [139, 145] on li "is" at bounding box center [140, 147] width 8 height 12
drag, startPoint x: 135, startPoint y: 206, endPoint x: 146, endPoint y: 153, distance: 54.1
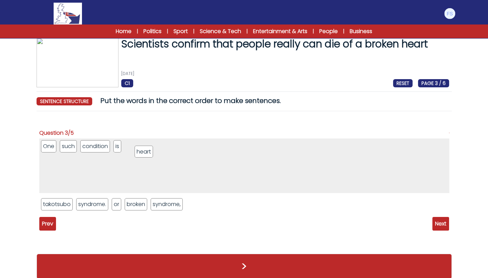
click at [146, 153] on li "heart" at bounding box center [144, 152] width 18 height 12
drag, startPoint x: 134, startPoint y: 206, endPoint x: 170, endPoint y: 150, distance: 67.2
click at [170, 150] on li "broken" at bounding box center [171, 148] width 23 height 12
drag, startPoint x: 145, startPoint y: 206, endPoint x: 197, endPoint y: 149, distance: 77.8
click at [197, 149] on li "syndrome," at bounding box center [193, 147] width 32 height 12
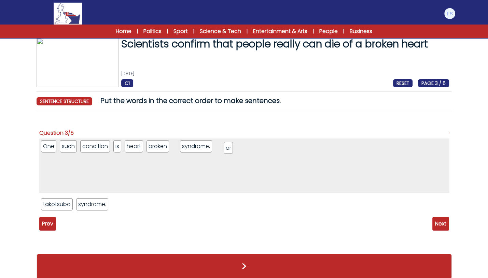
drag, startPoint x: 115, startPoint y: 204, endPoint x: 228, endPoint y: 147, distance: 126.0
click at [228, 147] on li "or" at bounding box center [228, 148] width 9 height 12
drag, startPoint x: 176, startPoint y: 144, endPoint x: 213, endPoint y: 146, distance: 37.3
click at [213, 146] on li "or" at bounding box center [212, 151] width 9 height 12
drag, startPoint x: 60, startPoint y: 205, endPoint x: 237, endPoint y: 146, distance: 187.2
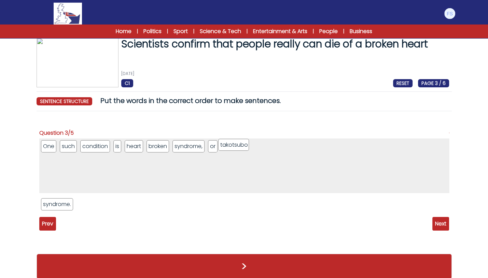
click at [237, 146] on li "takotsubo" at bounding box center [233, 145] width 31 height 12
drag, startPoint x: 59, startPoint y: 202, endPoint x: 270, endPoint y: 148, distance: 217.3
click at [270, 148] on li "syndrome." at bounding box center [267, 150] width 32 height 12
click at [443, 223] on span "Next" at bounding box center [440, 224] width 17 height 14
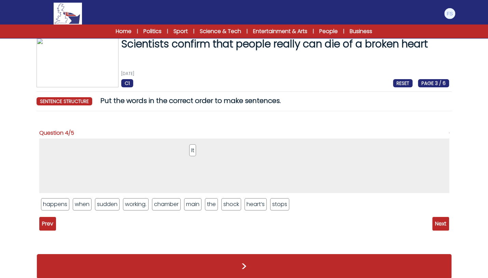
drag, startPoint x: 187, startPoint y: 204, endPoint x: 193, endPoint y: 150, distance: 54.3
click at [193, 150] on li "It" at bounding box center [192, 151] width 7 height 12
drag, startPoint x: 56, startPoint y: 202, endPoint x: 117, endPoint y: 154, distance: 77.8
click at [117, 154] on li "happens" at bounding box center [116, 156] width 28 height 12
drag, startPoint x: 56, startPoint y: 205, endPoint x: 122, endPoint y: 146, distance: 89.1
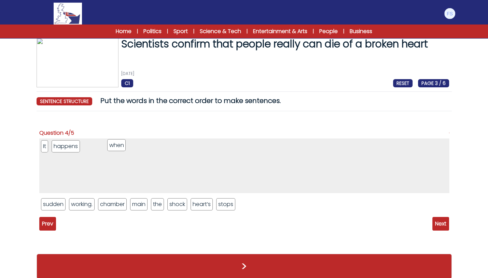
click at [122, 146] on li "when" at bounding box center [116, 145] width 19 height 12
drag, startPoint x: 154, startPoint y: 201, endPoint x: 153, endPoint y: 148, distance: 53.0
click at [153, 148] on li "the" at bounding box center [157, 152] width 13 height 12
drag, startPoint x: 142, startPoint y: 203, endPoint x: 172, endPoint y: 205, distance: 29.8
click at [172, 205] on li "main" at bounding box center [169, 207] width 18 height 12
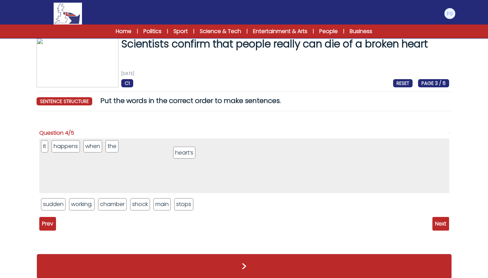
drag, startPoint x: 187, startPoint y: 206, endPoint x: 185, endPoint y: 154, distance: 51.6
click at [185, 154] on li "heart’s" at bounding box center [184, 153] width 22 height 12
drag, startPoint x: 160, startPoint y: 208, endPoint x: 178, endPoint y: 155, distance: 55.9
click at [178, 155] on li "main" at bounding box center [181, 152] width 18 height 12
drag, startPoint x: 122, startPoint y: 208, endPoint x: 204, endPoint y: 152, distance: 99.0
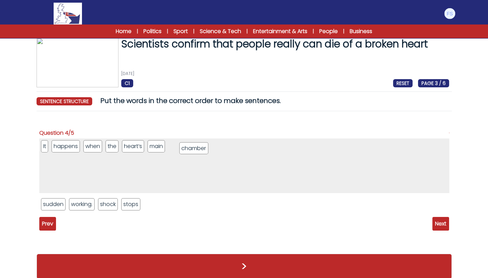
click at [204, 152] on li "chamber" at bounding box center [193, 148] width 29 height 12
drag, startPoint x: 58, startPoint y: 206, endPoint x: 226, endPoint y: 154, distance: 175.5
click at [226, 154] on li "sudden" at bounding box center [219, 155] width 24 height 12
drag, startPoint x: 107, startPoint y: 204, endPoint x: 264, endPoint y: 148, distance: 166.8
click at [264, 148] on li "stops" at bounding box center [259, 148] width 18 height 12
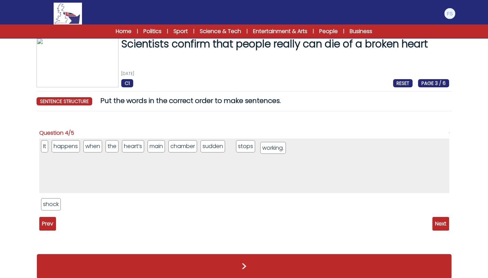
drag, startPoint x: 64, startPoint y: 205, endPoint x: 283, endPoint y: 149, distance: 226.5
click at [283, 149] on li "working." at bounding box center [273, 148] width 26 height 12
drag, startPoint x: 237, startPoint y: 141, endPoint x: 278, endPoint y: 148, distance: 41.5
click at [278, 148] on li "working." at bounding box center [282, 153] width 26 height 12
drag, startPoint x: 56, startPoint y: 203, endPoint x: 92, endPoint y: 202, distance: 35.5
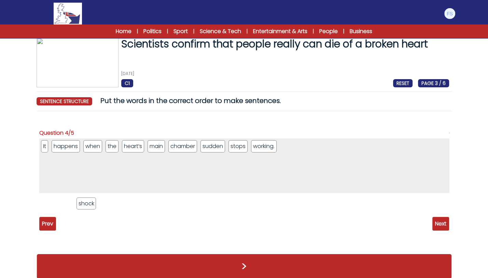
click at [92, 202] on li "shock" at bounding box center [86, 204] width 19 height 12
click at [439, 225] on span "Next" at bounding box center [440, 224] width 17 height 14
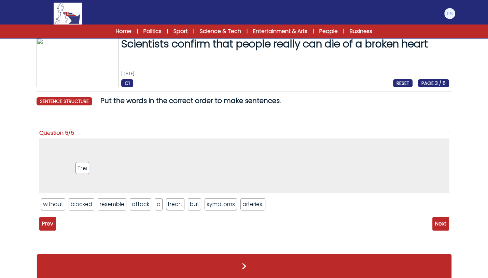
drag, startPoint x: 73, startPoint y: 203, endPoint x: 84, endPoint y: 156, distance: 48.2
click at [84, 162] on li "The" at bounding box center [82, 168] width 14 height 12
drag, startPoint x: 208, startPoint y: 205, endPoint x: 187, endPoint y: 144, distance: 64.3
click at [187, 144] on li "symptoms" at bounding box center [198, 144] width 33 height 12
drag, startPoint x: 112, startPoint y: 205, endPoint x: 115, endPoint y: 152, distance: 53.1
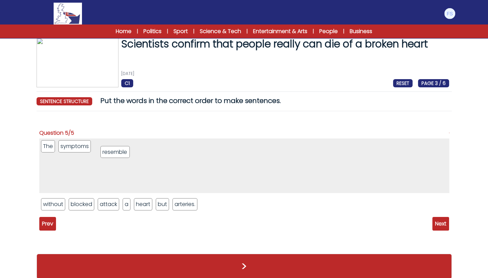
click at [115, 152] on li "resemble" at bounding box center [114, 152] width 29 height 12
drag, startPoint x: 124, startPoint y: 203, endPoint x: 141, endPoint y: 144, distance: 61.8
click at [141, 148] on li "a" at bounding box center [140, 154] width 8 height 12
drag, startPoint x: 133, startPoint y: 206, endPoint x: 152, endPoint y: 154, distance: 55.1
click at [152, 154] on li "heart" at bounding box center [150, 153] width 18 height 12
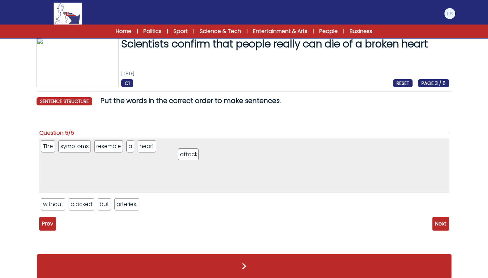
drag, startPoint x: 111, startPoint y: 207, endPoint x: 192, endPoint y: 157, distance: 95.4
click at [192, 157] on li "attack" at bounding box center [188, 155] width 21 height 12
drag, startPoint x: 102, startPoint y: 202, endPoint x: 207, endPoint y: 150, distance: 116.9
click at [207, 150] on li "but" at bounding box center [207, 153] width 13 height 12
drag, startPoint x: 47, startPoint y: 203, endPoint x: 226, endPoint y: 143, distance: 189.1
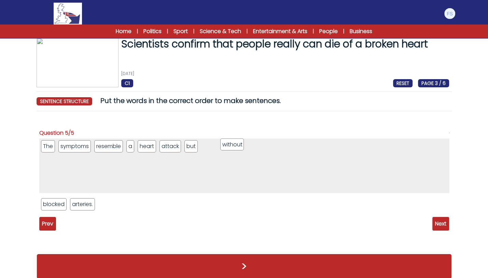
click at [226, 143] on li "without" at bounding box center [232, 145] width 24 height 12
drag, startPoint x: 55, startPoint y: 200, endPoint x: 248, endPoint y: 136, distance: 203.2
click at [248, 138] on li "blocked" at bounding box center [241, 144] width 25 height 12
drag, startPoint x: 58, startPoint y: 204, endPoint x: 278, endPoint y: 141, distance: 228.7
click at [278, 141] on li "arteries." at bounding box center [271, 146] width 25 height 12
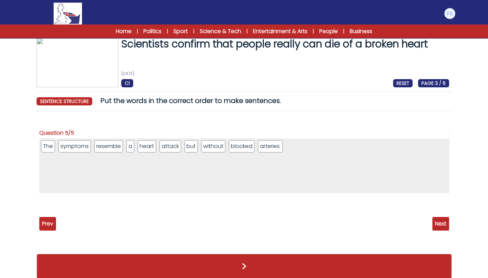
scroll to position [16, 0]
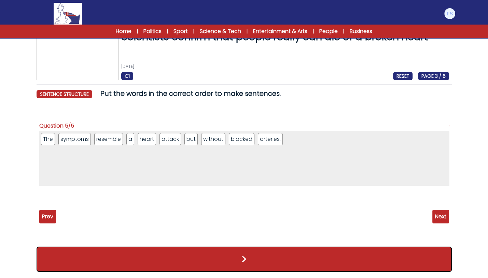
click at [297, 255] on button ">" at bounding box center [244, 259] width 415 height 25
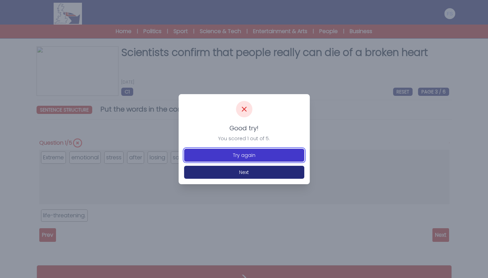
click at [241, 160] on button "Try again" at bounding box center [244, 155] width 120 height 13
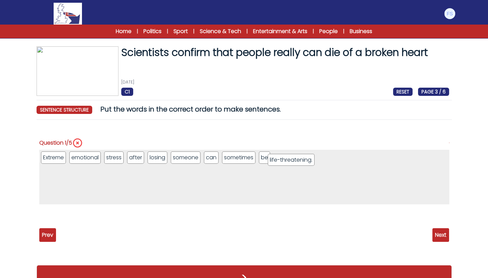
drag, startPoint x: 84, startPoint y: 215, endPoint x: 312, endPoint y: 155, distance: 236.4
click at [312, 155] on li "life-threatening." at bounding box center [291, 160] width 47 height 12
click at [442, 242] on span "Next" at bounding box center [440, 236] width 17 height 14
drag, startPoint x: 64, startPoint y: 217, endPoint x: 271, endPoint y: 157, distance: 215.6
click at [271, 157] on li "death." at bounding box center [262, 161] width 21 height 12
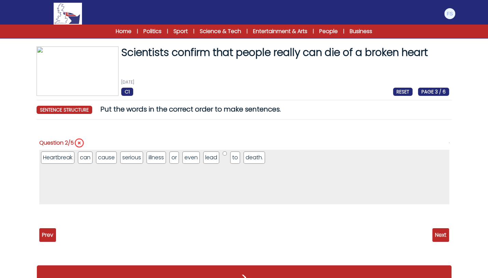
click at [436, 236] on span "Next" at bounding box center [440, 236] width 17 height 14
drag, startPoint x: 57, startPoint y: 215, endPoint x: 275, endPoint y: 160, distance: 224.3
click at [275, 160] on li "syndrome." at bounding box center [275, 164] width 32 height 12
click at [438, 235] on span "Next" at bounding box center [440, 236] width 17 height 14
drag, startPoint x: 55, startPoint y: 215, endPoint x: 109, endPoint y: 157, distance: 79.0
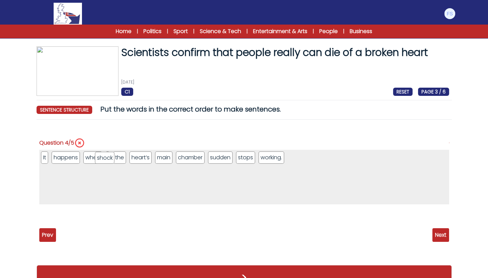
click at [109, 157] on li "shock" at bounding box center [104, 158] width 19 height 12
drag, startPoint x: 300, startPoint y: 157, endPoint x: 117, endPoint y: 152, distance: 182.5
click at [117, 152] on li "shock" at bounding box center [113, 152] width 19 height 12
click at [441, 234] on span "Next" at bounding box center [440, 236] width 17 height 14
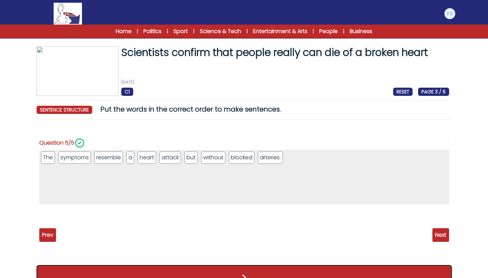
click at [375, 271] on button ">" at bounding box center [244, 277] width 415 height 25
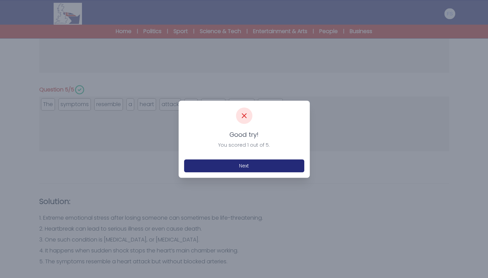
scroll to position [366, 0]
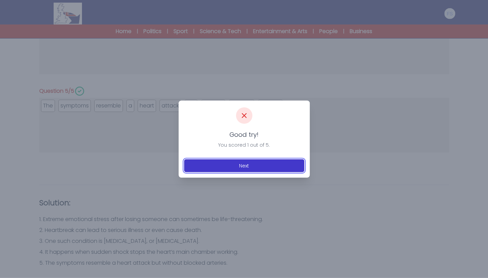
click at [255, 170] on button "Next" at bounding box center [244, 166] width 120 height 13
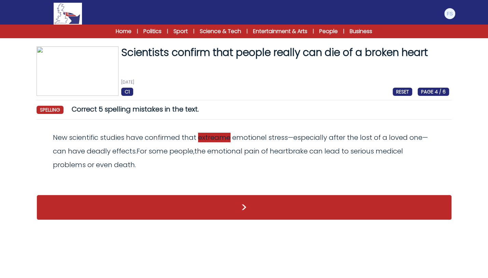
click at [209, 137] on span "extreame" at bounding box center [214, 138] width 32 height 10
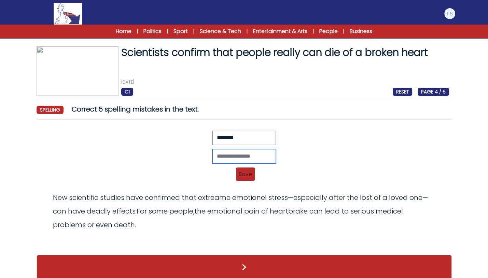
click at [223, 152] on input "text" at bounding box center [244, 156] width 64 height 14
type input "*******"
click at [249, 176] on span "Save" at bounding box center [245, 174] width 19 height 13
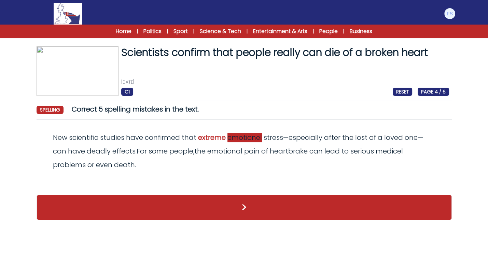
click at [254, 140] on span "emotionel" at bounding box center [245, 138] width 35 height 10
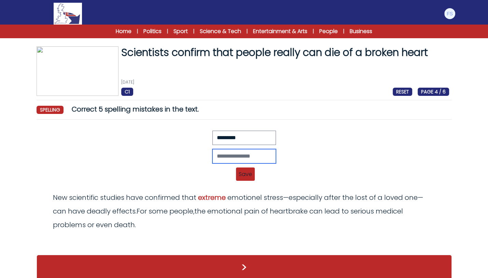
click at [220, 155] on input "text" at bounding box center [244, 156] width 64 height 14
type input "*********"
click at [240, 174] on span "Save" at bounding box center [245, 174] width 19 height 13
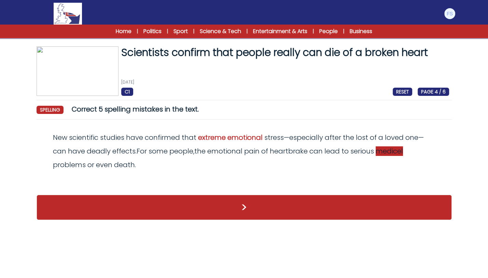
click at [388, 154] on span "medicel" at bounding box center [389, 152] width 27 height 10
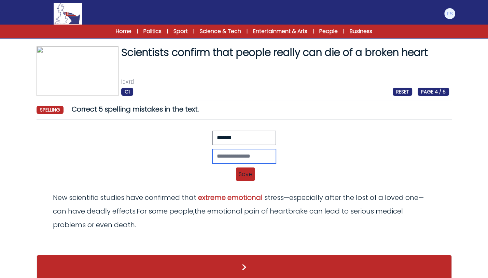
click at [269, 158] on input "text" at bounding box center [244, 156] width 64 height 14
type input "*******"
click at [248, 174] on span "Save" at bounding box center [245, 174] width 19 height 13
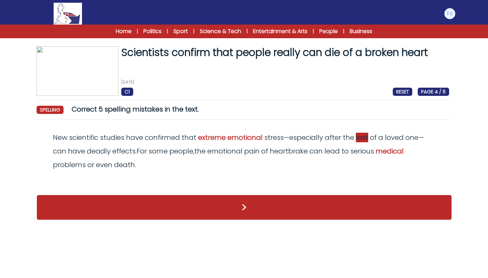
click at [368, 139] on span "lost" at bounding box center [362, 138] width 12 height 10
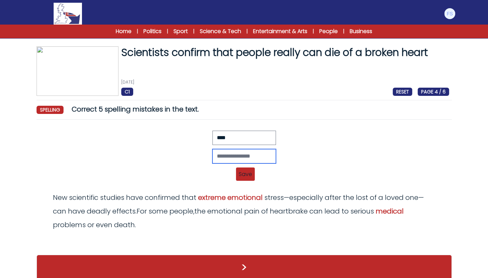
click at [212, 153] on input "text" at bounding box center [244, 156] width 64 height 14
type input "****"
click at [243, 168] on span "Save" at bounding box center [245, 174] width 19 height 13
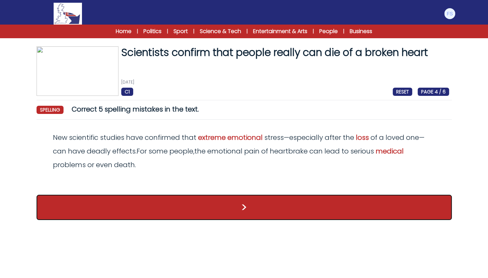
click at [216, 203] on button ">" at bounding box center [244, 207] width 415 height 25
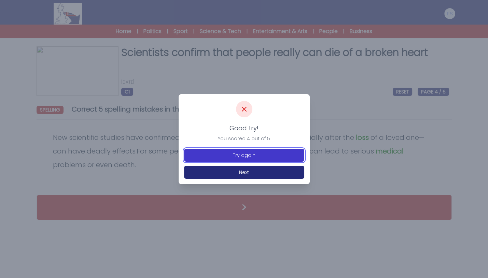
click at [257, 158] on button "Try again" at bounding box center [244, 155] width 120 height 13
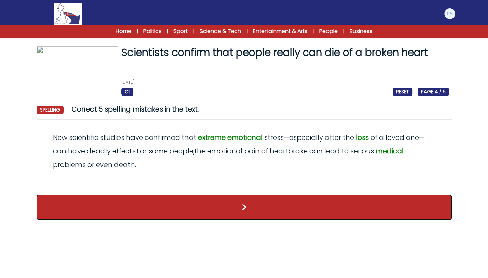
click at [257, 202] on button ">" at bounding box center [244, 207] width 415 height 25
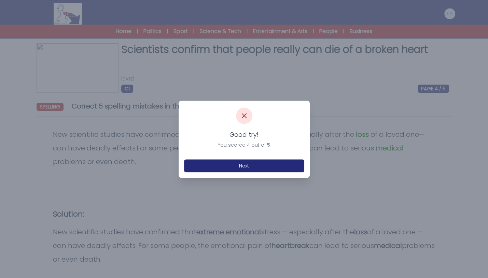
scroll to position [29, 0]
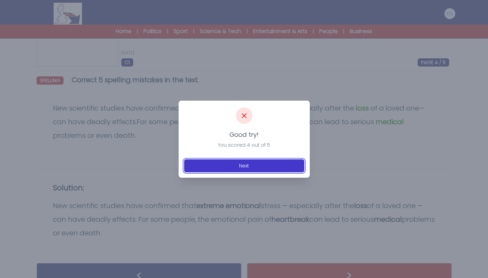
click at [248, 167] on button "Next" at bounding box center [244, 166] width 120 height 13
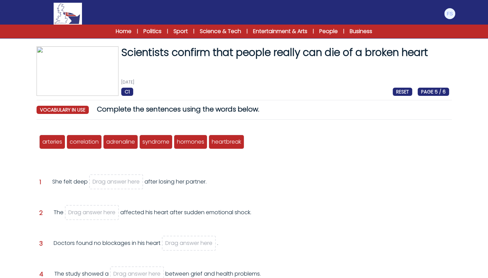
scroll to position [26, 0]
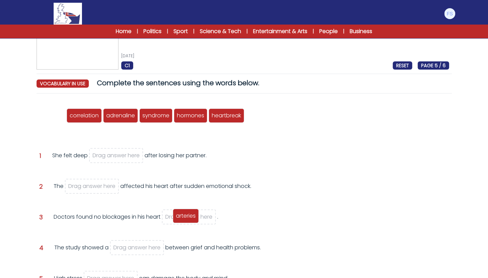
drag, startPoint x: 51, startPoint y: 113, endPoint x: 184, endPoint y: 213, distance: 166.9
click at [184, 213] on span "arteries" at bounding box center [186, 216] width 20 height 8
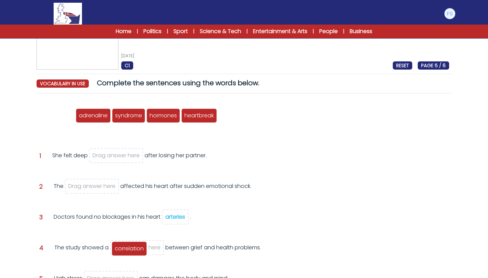
drag, startPoint x: 59, startPoint y: 121, endPoint x: 131, endPoint y: 254, distance: 151.9
click at [131, 254] on div "correlation" at bounding box center [129, 249] width 35 height 14
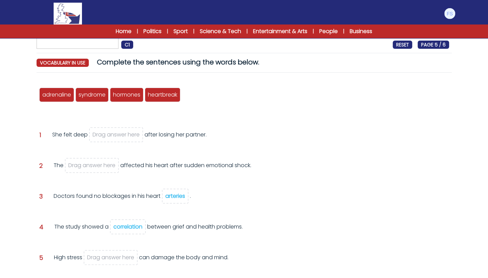
scroll to position [49, 0]
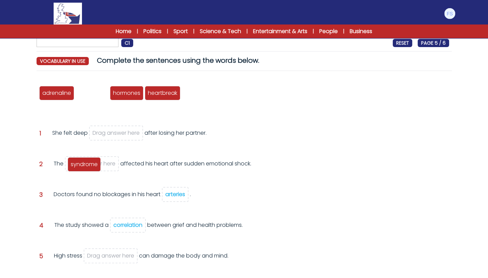
drag, startPoint x: 99, startPoint y: 94, endPoint x: 91, endPoint y: 165, distance: 72.2
click at [91, 165] on span "syndrome" at bounding box center [84, 165] width 27 height 8
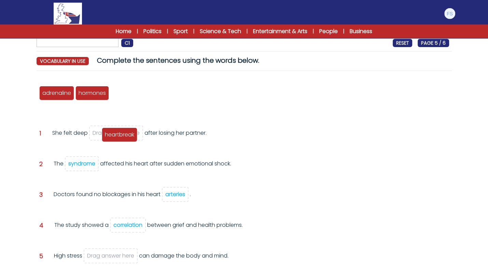
drag, startPoint x: 129, startPoint y: 93, endPoint x: 121, endPoint y: 135, distance: 42.5
click at [121, 135] on span "heartbreak" at bounding box center [119, 135] width 29 height 8
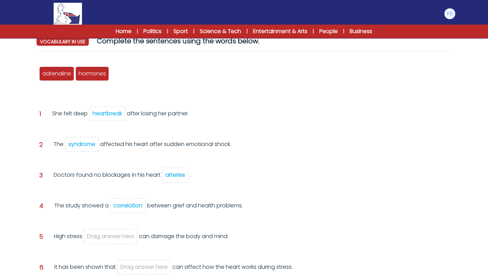
scroll to position [70, 0]
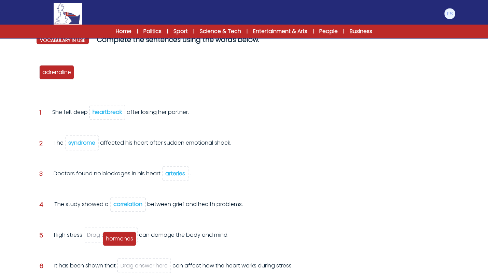
drag, startPoint x: 93, startPoint y: 76, endPoint x: 120, endPoint y: 242, distance: 168.1
click at [120, 242] on div "hormones" at bounding box center [119, 239] width 33 height 14
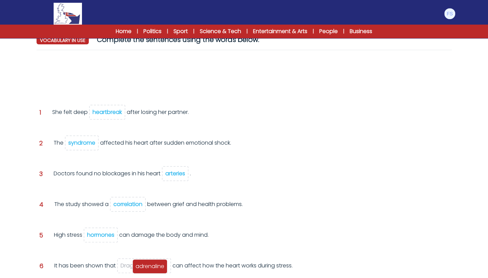
drag, startPoint x: 59, startPoint y: 75, endPoint x: 153, endPoint y: 270, distance: 215.6
click at [153, 270] on span "adrenaline" at bounding box center [150, 267] width 29 height 8
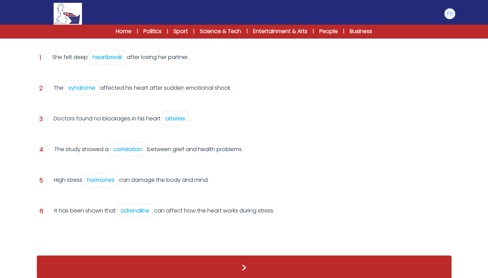
scroll to position [119, 0]
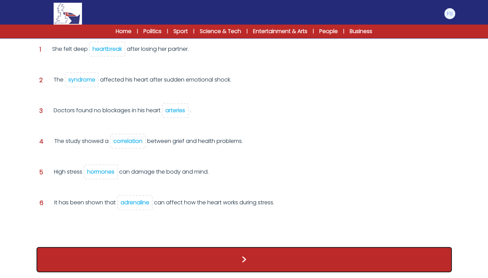
click at [215, 251] on button ">" at bounding box center [244, 259] width 415 height 25
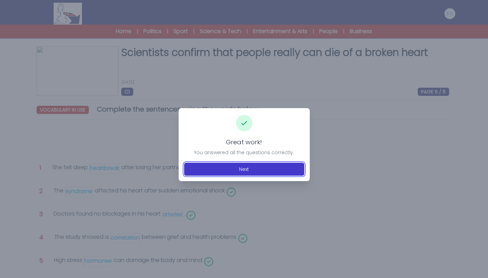
click at [255, 169] on button "Next" at bounding box center [244, 169] width 120 height 13
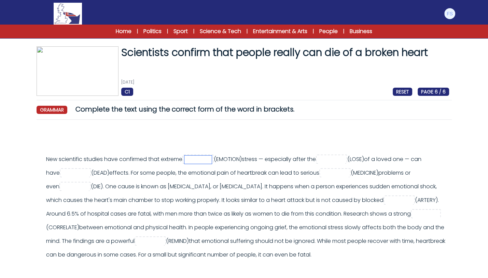
click at [212, 163] on input "text" at bounding box center [197, 160] width 27 height 8
type input "*********"
click at [345, 162] on input "text" at bounding box center [331, 160] width 27 height 8
type input "****"
click at [89, 170] on input "text" at bounding box center [75, 173] width 27 height 8
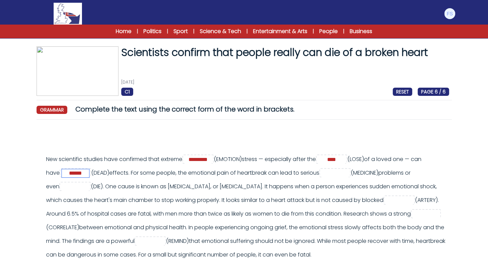
type input "******"
click at [321, 178] on input "text" at bounding box center [334, 173] width 27 height 8
type input "*******"
click at [89, 188] on input "text" at bounding box center [74, 187] width 27 height 8
type input "*****"
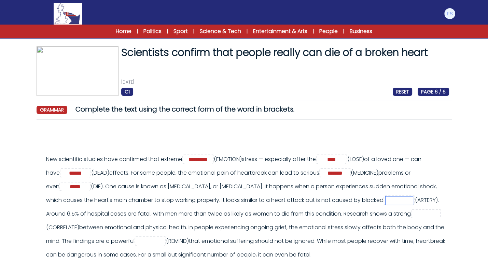
click at [386, 205] on input "text" at bounding box center [399, 201] width 27 height 8
type input "********"
click at [263, 222] on div "New scientific studies have confirmed that extreme ********* (EMOTION) **** ***…" at bounding box center [247, 207] width 403 height 109
click at [413, 219] on input "text" at bounding box center [426, 214] width 27 height 8
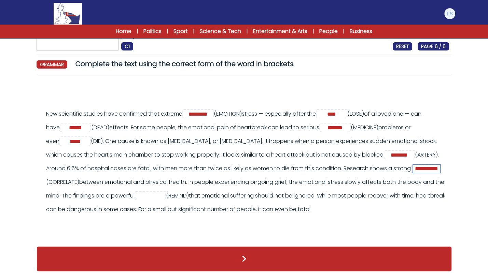
scroll to position [46, 0]
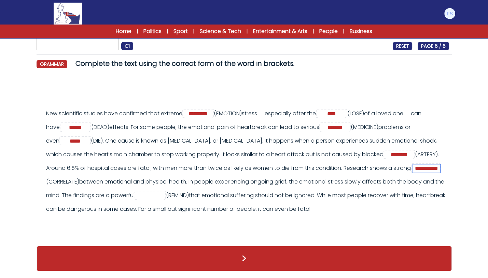
type input "**********"
click at [164, 197] on input "text" at bounding box center [150, 196] width 27 height 8
type input "********"
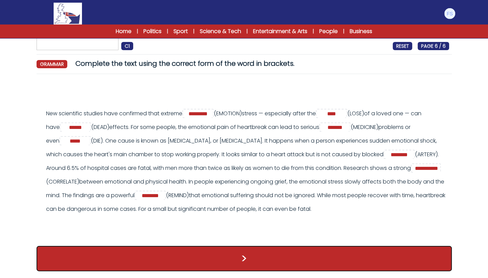
click at [294, 265] on button ">" at bounding box center [244, 258] width 415 height 25
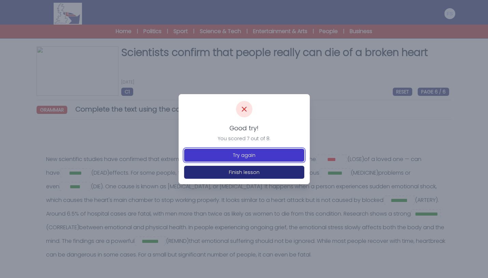
click at [258, 154] on button "Try again" at bounding box center [244, 155] width 120 height 13
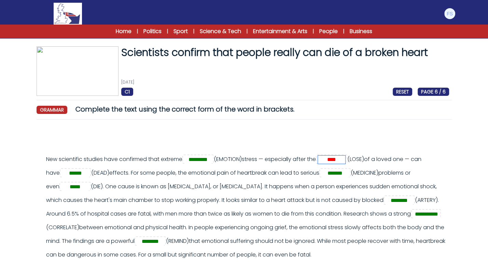
click at [345, 162] on input "****" at bounding box center [331, 160] width 27 height 8
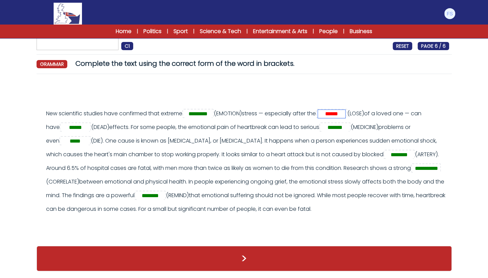
scroll to position [59, 0]
type input "******"
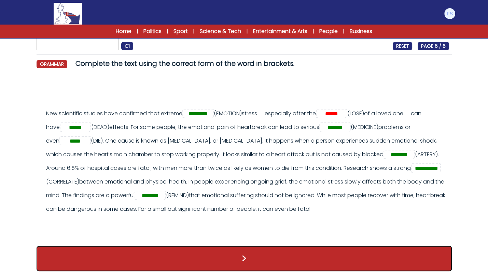
click at [317, 253] on button ">" at bounding box center [244, 258] width 415 height 25
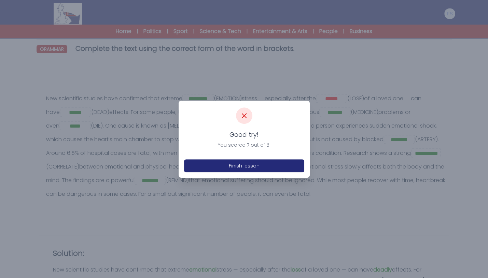
scroll to position [60, 0]
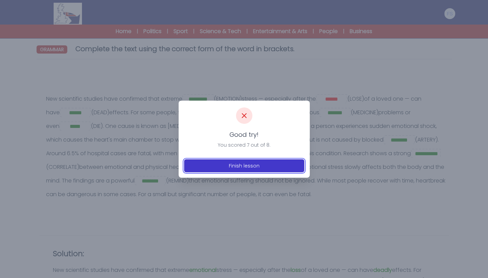
click at [271, 161] on button "Finish lesson" at bounding box center [244, 166] width 120 height 13
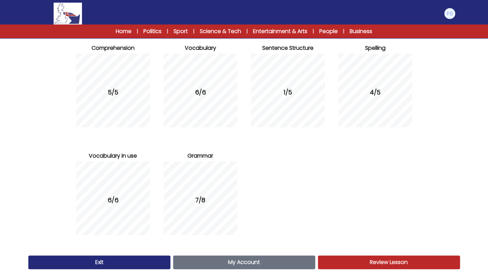
scroll to position [86, 0]
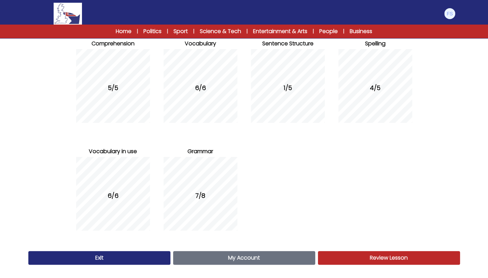
click at [259, 263] on link "My Account Account" at bounding box center [244, 258] width 142 height 14
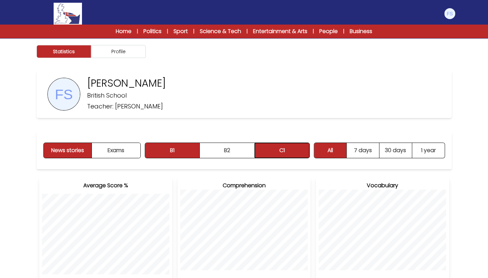
click at [295, 147] on button "C1" at bounding box center [282, 150] width 55 height 15
